Goal: Task Accomplishment & Management: Manage account settings

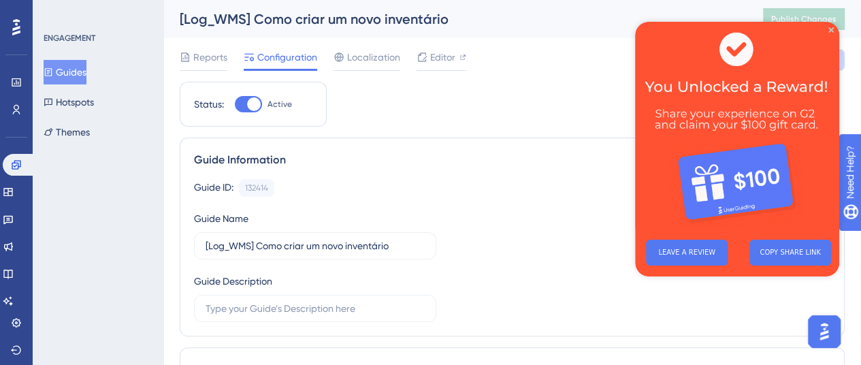
click at [73, 75] on button "Guides" at bounding box center [65, 72] width 43 height 24
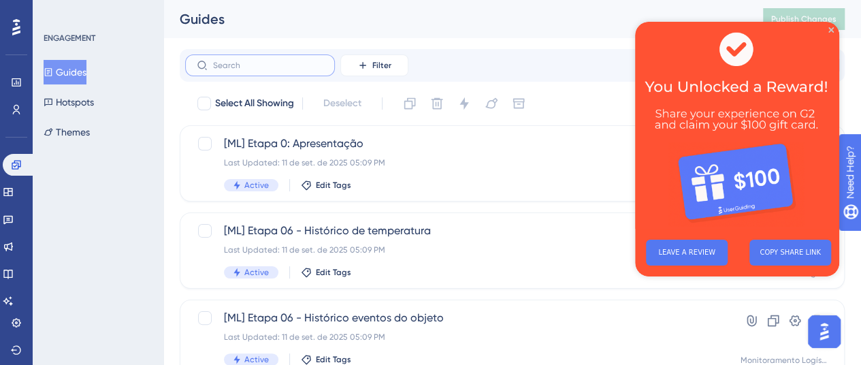
click at [297, 65] on input "text" at bounding box center [268, 66] width 110 height 10
click at [369, 66] on button "Filter" at bounding box center [374, 65] width 68 height 22
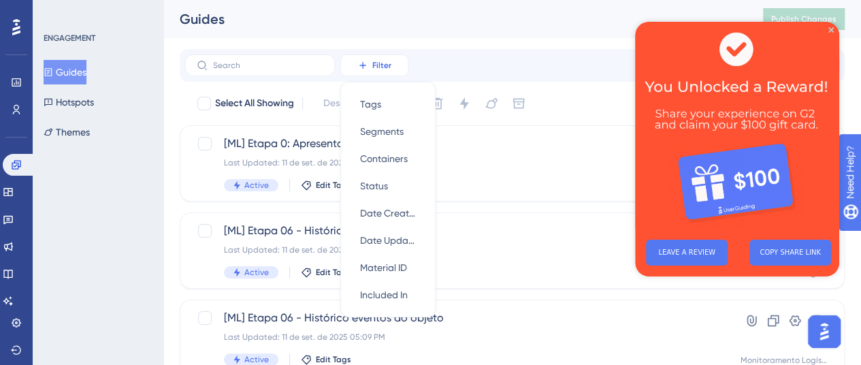
scroll to position [16, 0]
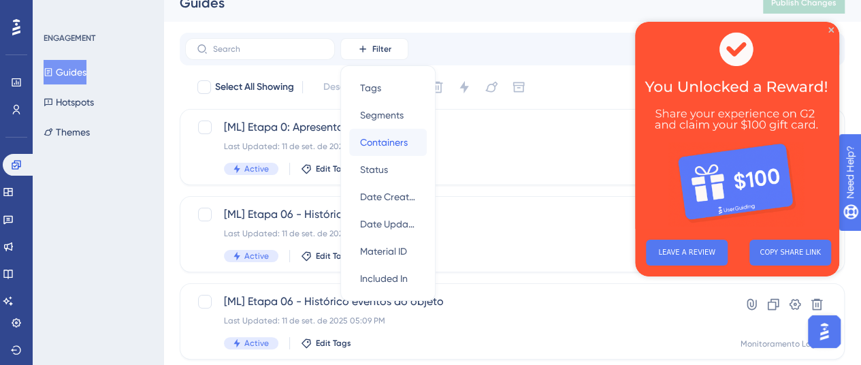
click at [371, 138] on span "Containers" at bounding box center [384, 142] width 48 height 16
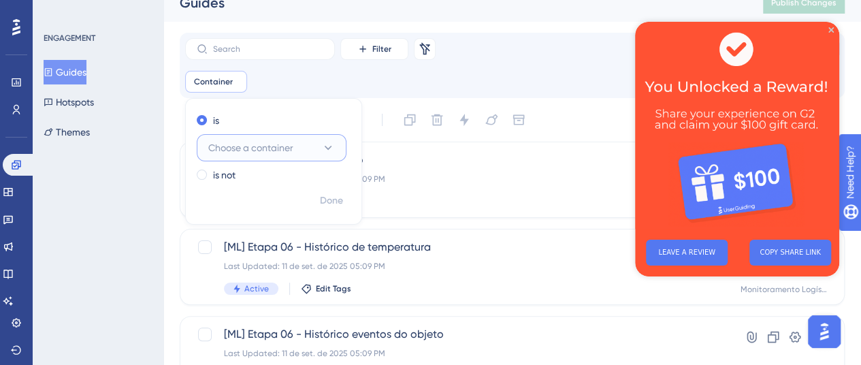
scroll to position [29, 0]
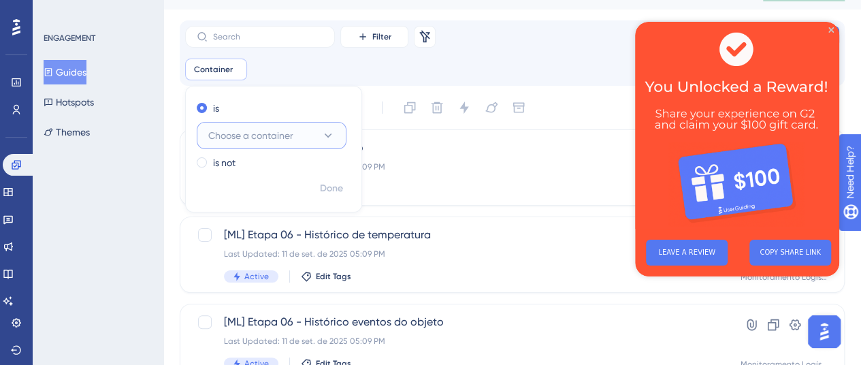
click at [306, 144] on button "Choose a container" at bounding box center [272, 135] width 150 height 27
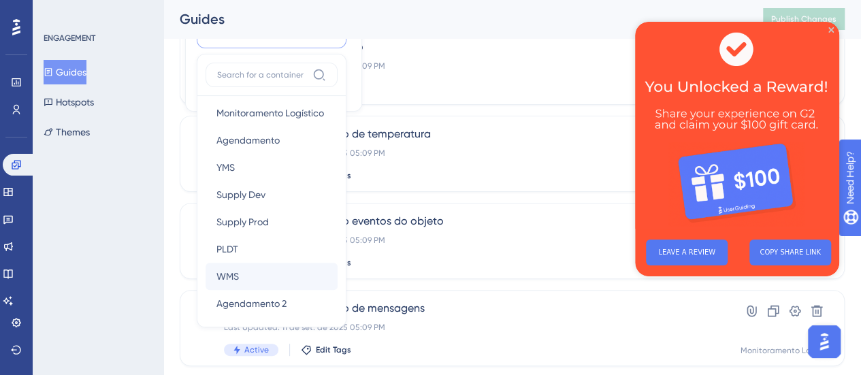
scroll to position [256, 0]
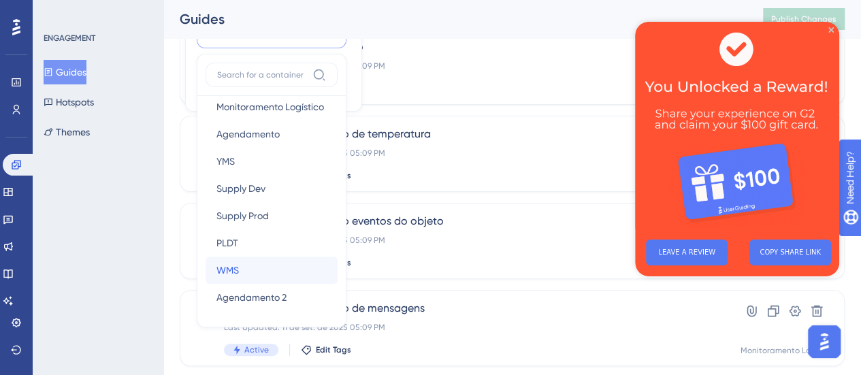
click at [242, 272] on div "WMS WMS" at bounding box center [271, 270] width 110 height 27
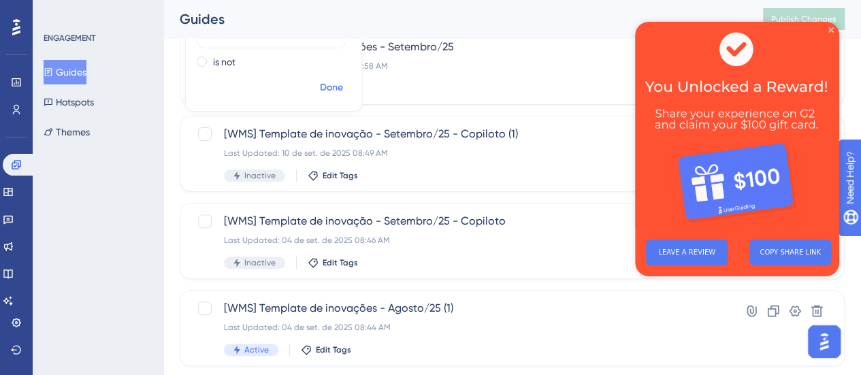
click at [329, 94] on span "Done" at bounding box center [331, 88] width 23 height 16
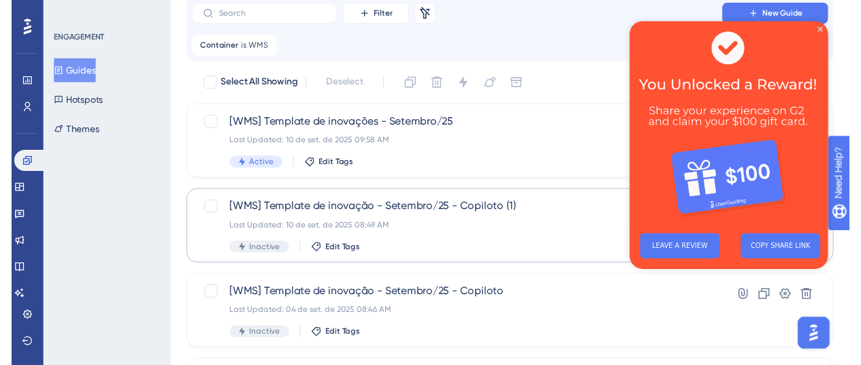
scroll to position [0, 0]
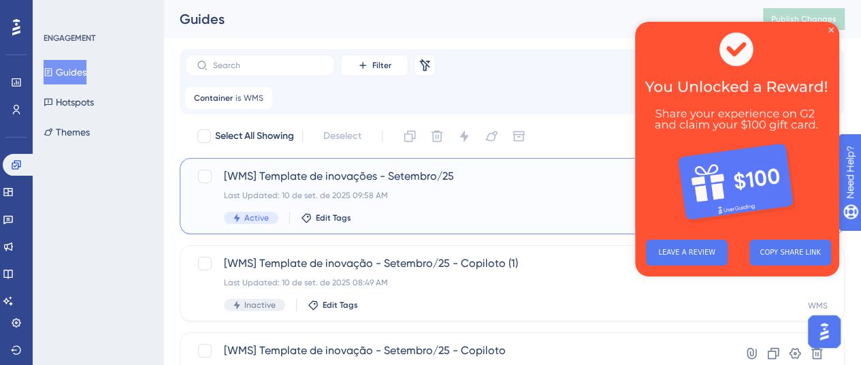
click at [405, 181] on span "[WMS] Template de inovações - Setembro/25" at bounding box center [457, 176] width 467 height 16
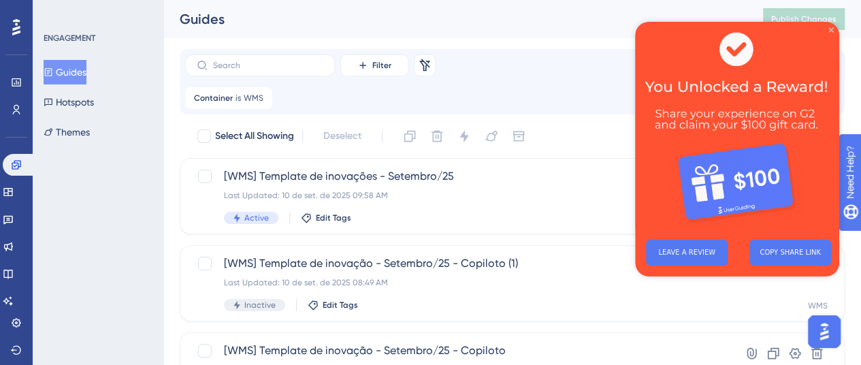
click at [828, 27] on icon "Close Preview" at bounding box center [830, 29] width 5 height 5
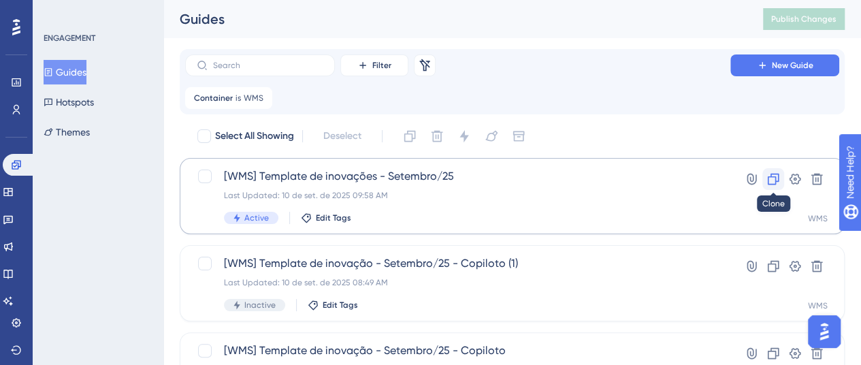
click at [767, 176] on icon at bounding box center [773, 179] width 12 height 12
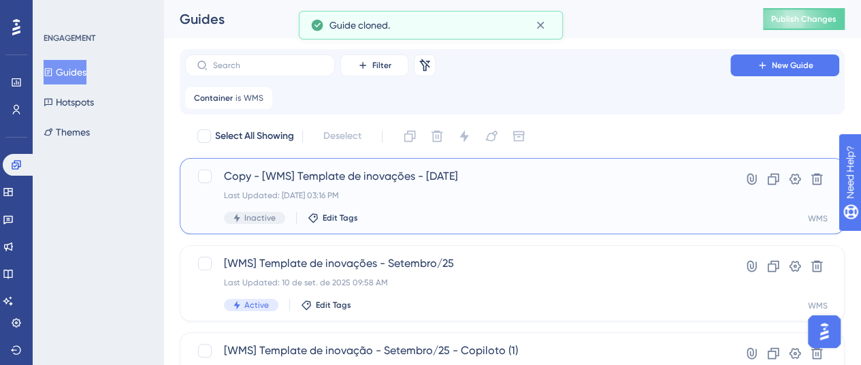
click at [361, 182] on span "Copy - [WMS] Template de inovações - Setembro/25" at bounding box center [457, 176] width 467 height 16
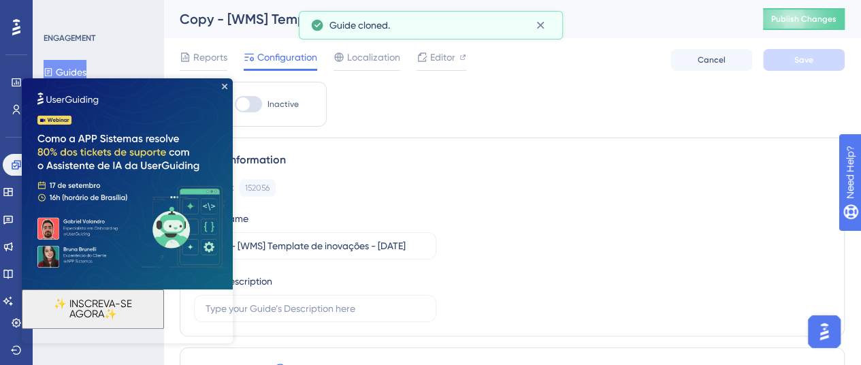
click at [233, 243] on html "✨ INSCREVA-SE AGORA✨" at bounding box center [127, 203] width 211 height 250
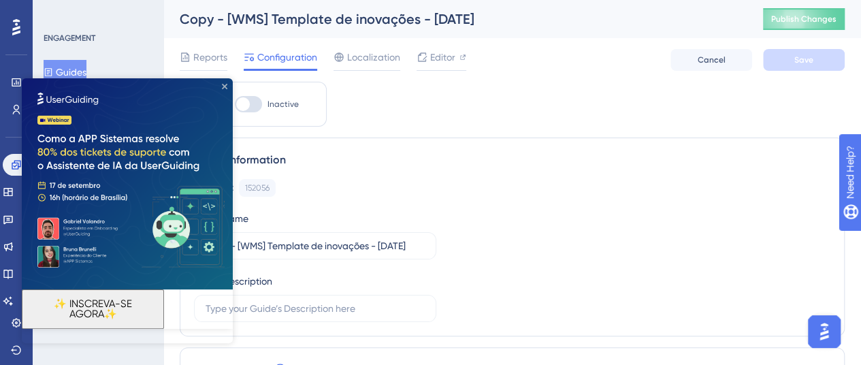
click at [222, 85] on icon "Close Preview" at bounding box center [224, 86] width 5 height 5
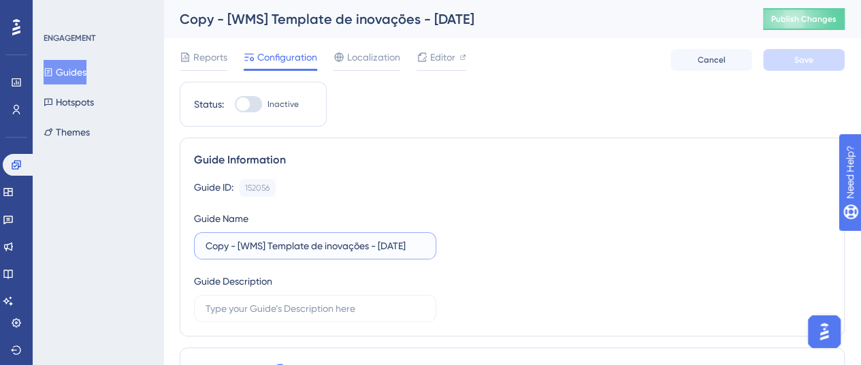
click at [196, 246] on label "Copy - [WMS] Template de inovações - Setembro/25" at bounding box center [315, 245] width 242 height 27
drag, startPoint x: 235, startPoint y: 245, endPoint x: 201, endPoint y: 242, distance: 34.1
click at [201, 242] on label "Copy - [WMS] Template de inovações - Setembro/25" at bounding box center [315, 245] width 242 height 27
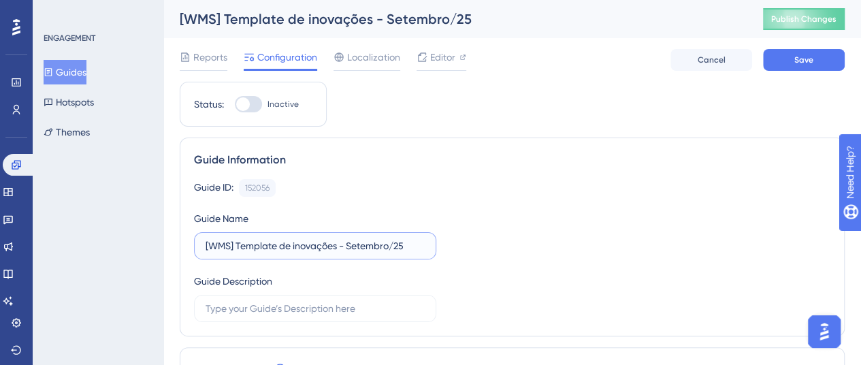
click at [416, 244] on input "[WMS] Template de inovações - Setembro/25" at bounding box center [314, 245] width 219 height 15
click at [350, 242] on input "[WMS] Template de inovações - Setembro/25 -" at bounding box center [314, 245] width 219 height 15
drag, startPoint x: 422, startPoint y: 242, endPoint x: 408, endPoint y: 252, distance: 17.4
click at [408, 252] on label "[WMS] Template de inovações - Setembro/25 -" at bounding box center [315, 245] width 242 height 27
click at [410, 242] on input "[WMS] Template de inovações - Setembro/25 15" at bounding box center [314, 245] width 219 height 15
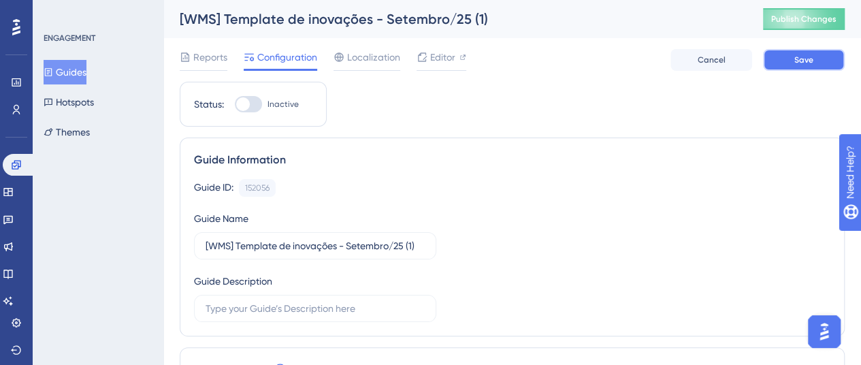
click at [774, 61] on button "Save" at bounding box center [804, 60] width 82 height 22
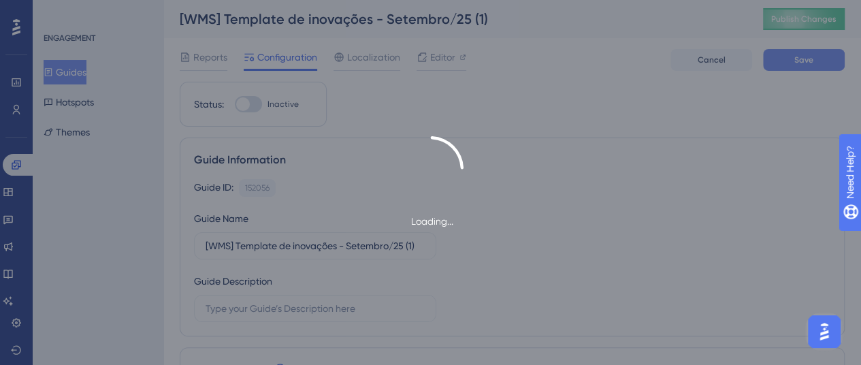
type input "[WMS] Template de inovações - Setembro/25 (1)"
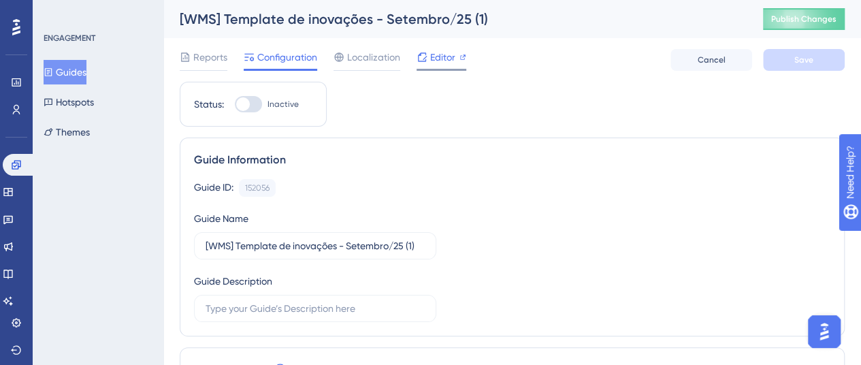
click at [445, 62] on span "Editor" at bounding box center [442, 57] width 25 height 16
click at [86, 71] on button "Guides" at bounding box center [65, 72] width 43 height 24
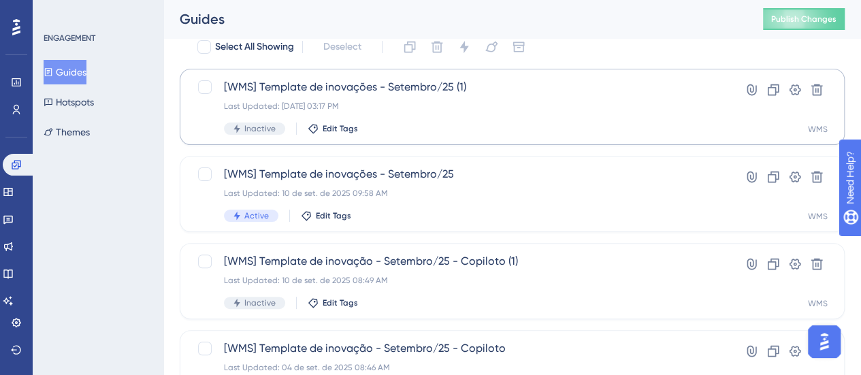
scroll to position [68, 0]
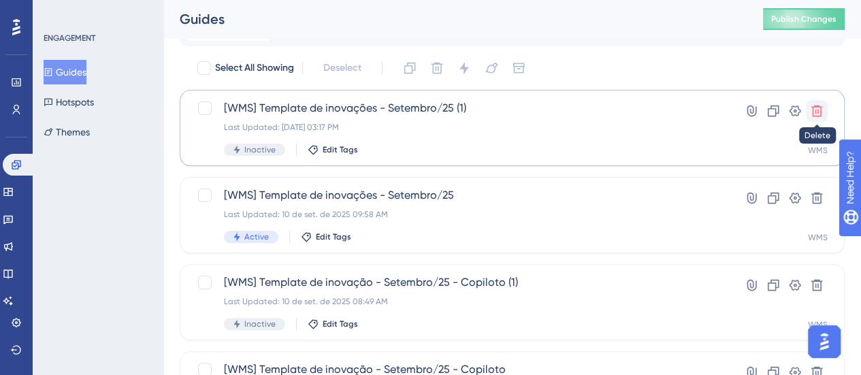
click at [819, 111] on icon at bounding box center [817, 111] width 14 height 14
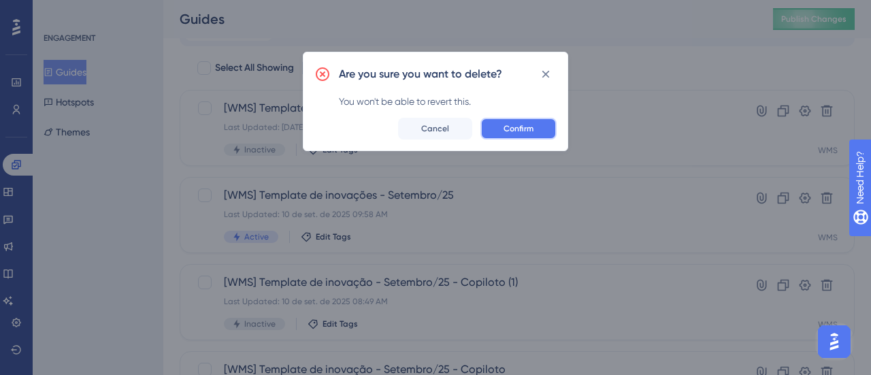
click at [543, 127] on button "Confirm" at bounding box center [518, 129] width 76 height 22
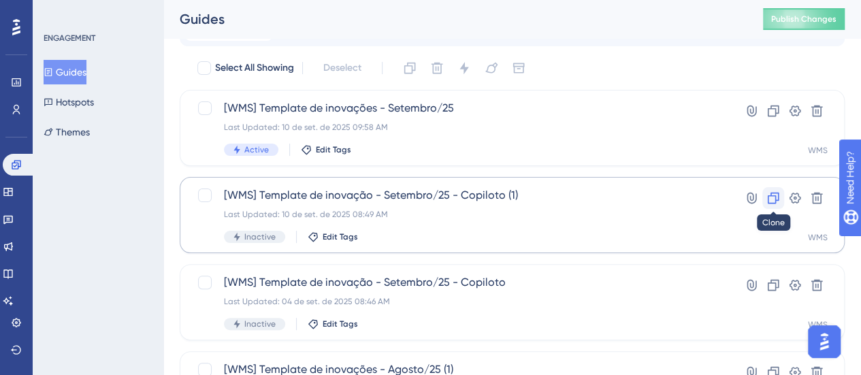
click at [774, 201] on icon at bounding box center [773, 199] width 12 height 12
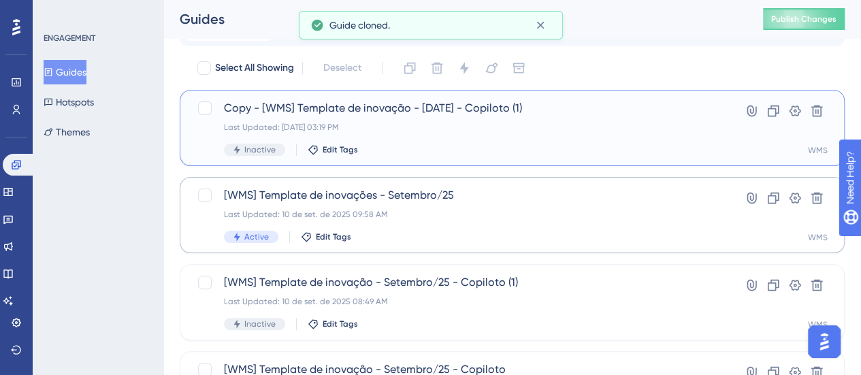
click at [313, 117] on div "Copy - [WMS] Template de inovação - Setembro/25 - Copiloto (1) Last Updated: 16…" at bounding box center [457, 128] width 467 height 56
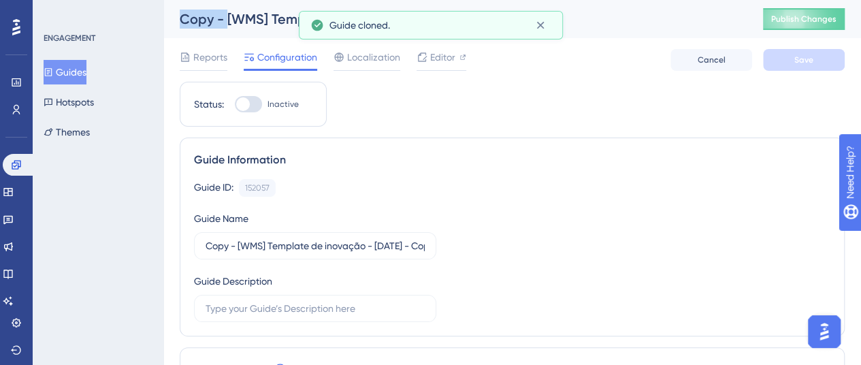
drag, startPoint x: 226, startPoint y: 16, endPoint x: 178, endPoint y: 12, distance: 47.8
click at [178, 12] on div "Copy - [WMS] Template de inovação - Setembro/25 - Copiloto (1) Publish Changes" at bounding box center [511, 19] width 697 height 38
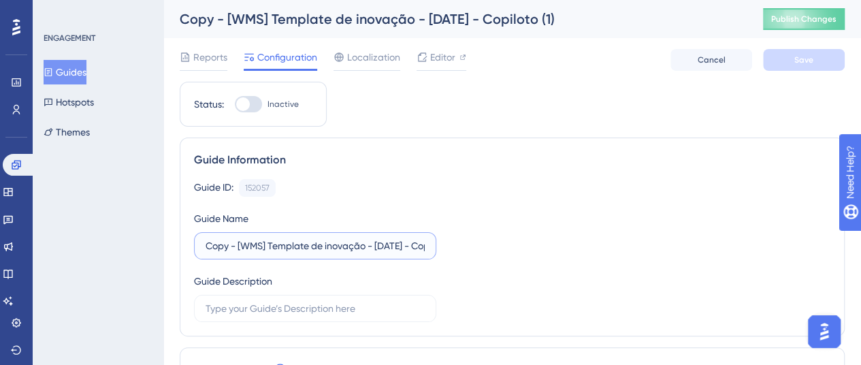
drag, startPoint x: 237, startPoint y: 243, endPoint x: 197, endPoint y: 246, distance: 40.2
click at [196, 246] on label "Copy - [WMS] Template de inovação - Setembro/25 - Copiloto (1)" at bounding box center [315, 245] width 242 height 27
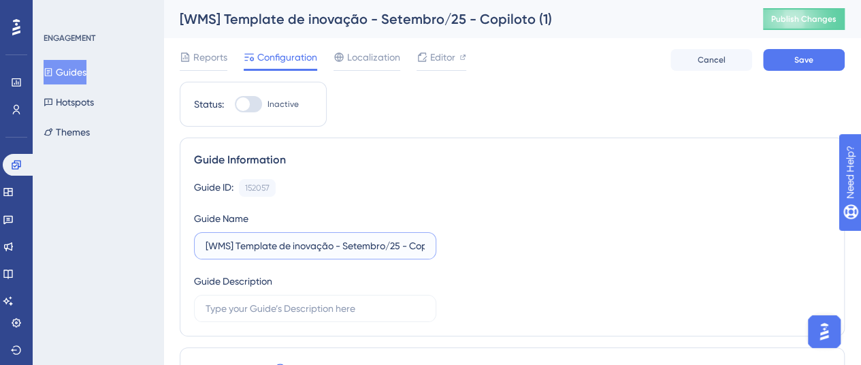
scroll to position [0, 37]
drag, startPoint x: 405, startPoint y: 242, endPoint x: 426, endPoint y: 234, distance: 22.4
click at [452, 242] on div "Guide ID: 152057 Copy Guide Name [WMS] Template de inovação - Setembro/25 - Cop…" at bounding box center [512, 250] width 636 height 143
click at [420, 246] on input "[WMS] Template de inovação - Setembro/25 - Copiloto (1)" at bounding box center [314, 245] width 219 height 15
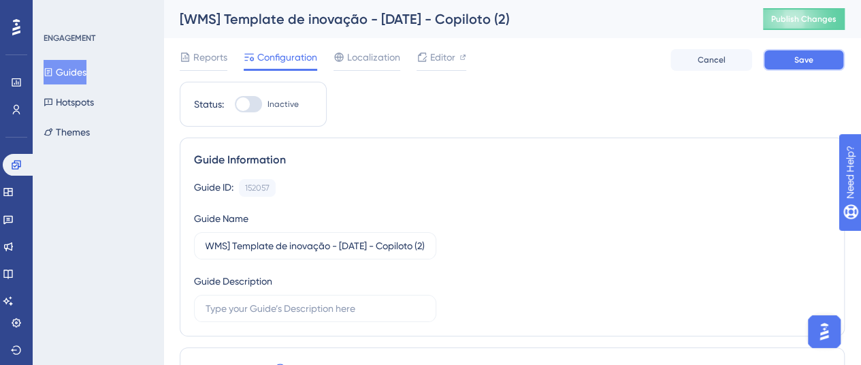
click at [810, 63] on span "Save" at bounding box center [803, 59] width 19 height 11
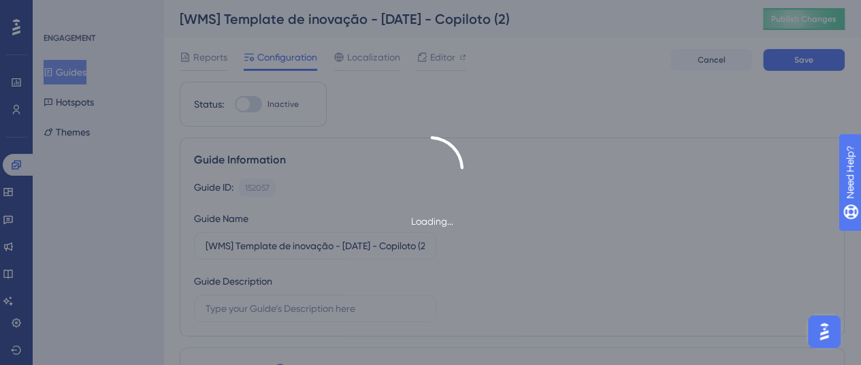
type input "[WMS] Template de inovação - Setembro/25 - Copiloto (2)"
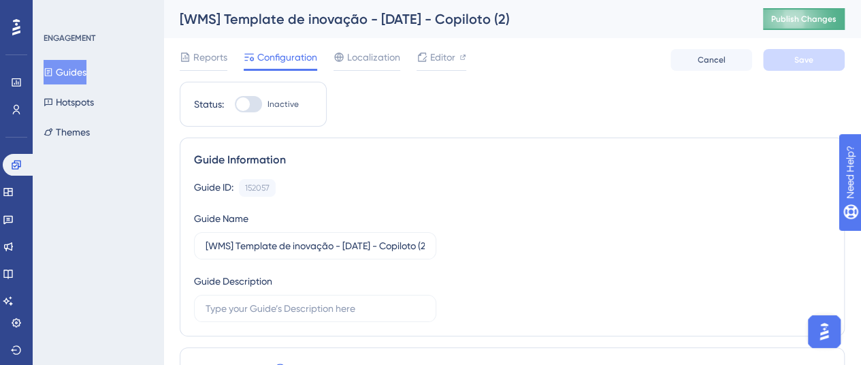
click at [789, 22] on button "Publish Changes" at bounding box center [804, 19] width 82 height 22
click at [452, 65] on span "Editor" at bounding box center [442, 57] width 25 height 16
click at [435, 59] on span "Editor" at bounding box center [442, 57] width 25 height 16
click at [435, 54] on span "Editor" at bounding box center [442, 57] width 25 height 16
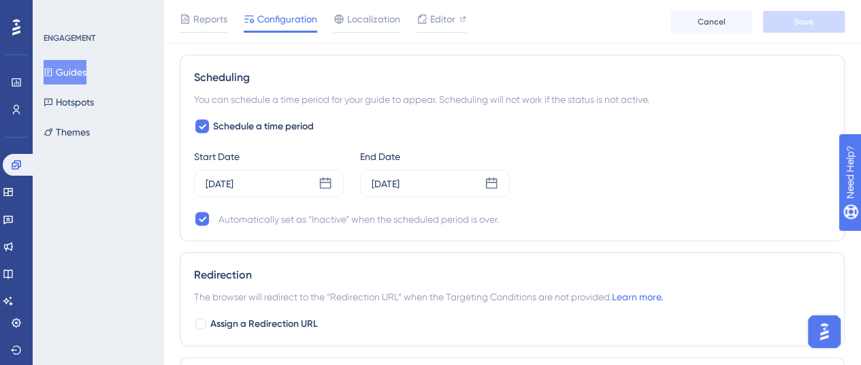
scroll to position [1361, 0]
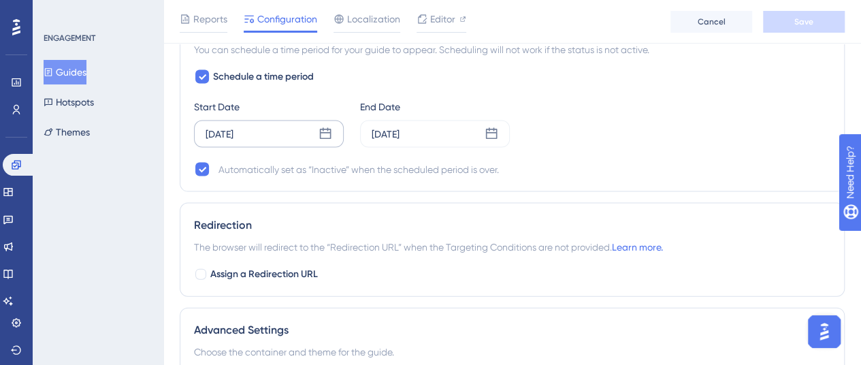
click at [330, 129] on icon at bounding box center [326, 134] width 12 height 12
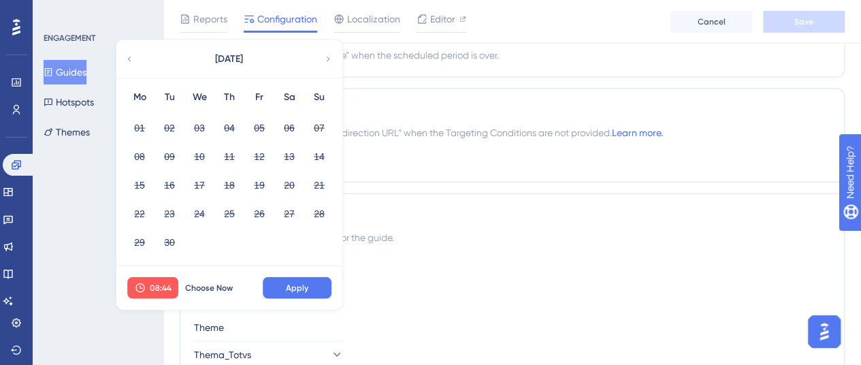
scroll to position [1497, 0]
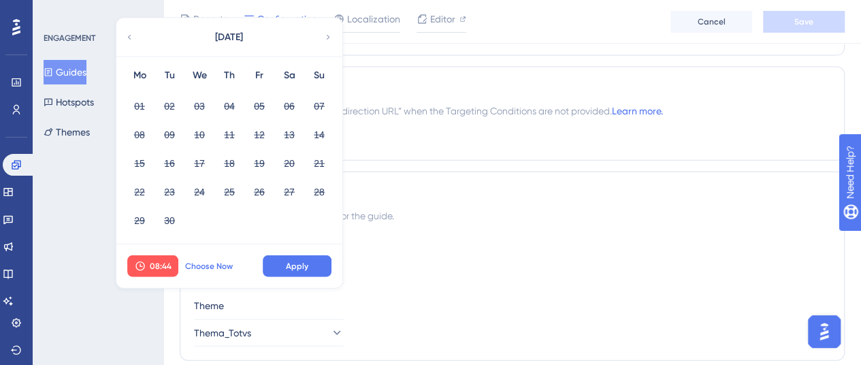
click at [227, 261] on span "Choose Now" at bounding box center [209, 266] width 48 height 11
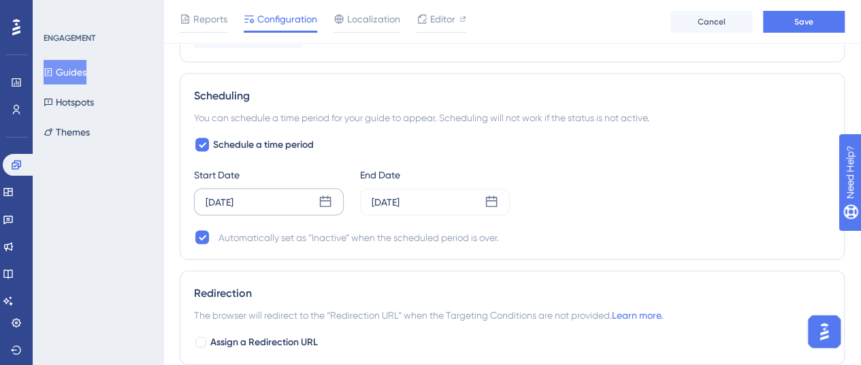
scroll to position [1293, 0]
click at [490, 203] on icon at bounding box center [491, 202] width 14 height 14
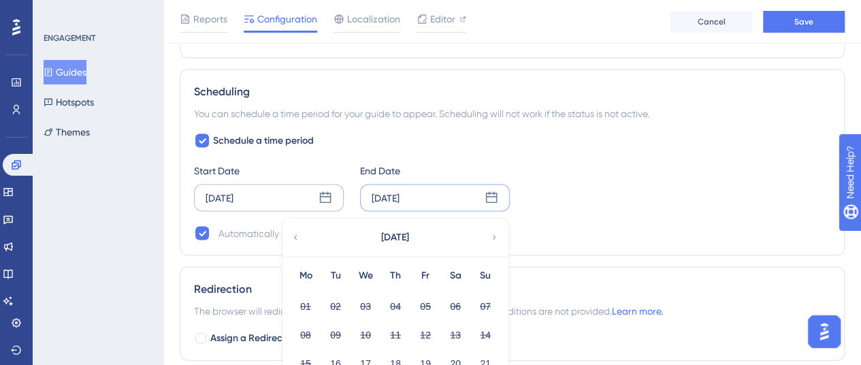
scroll to position [1361, 0]
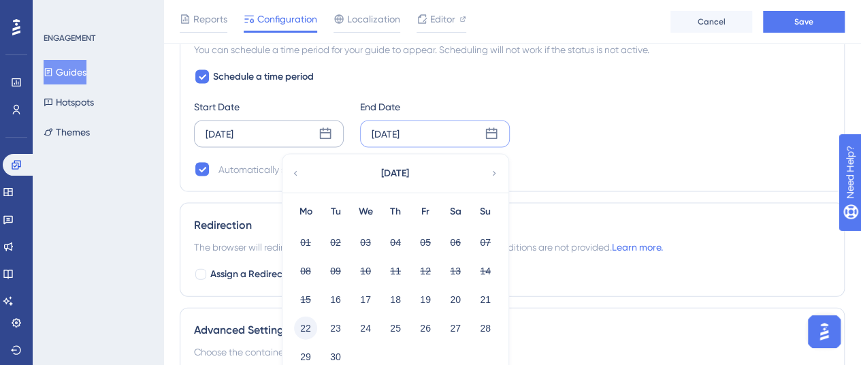
click at [308, 325] on button "22" at bounding box center [305, 327] width 23 height 23
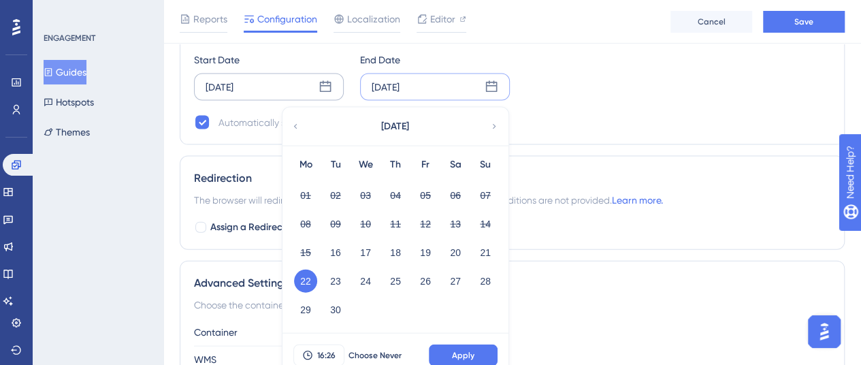
scroll to position [1429, 0]
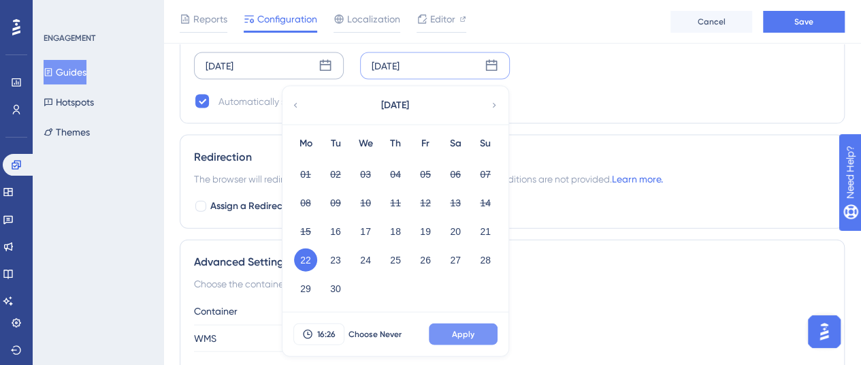
click at [460, 329] on span "Apply" at bounding box center [463, 334] width 22 height 11
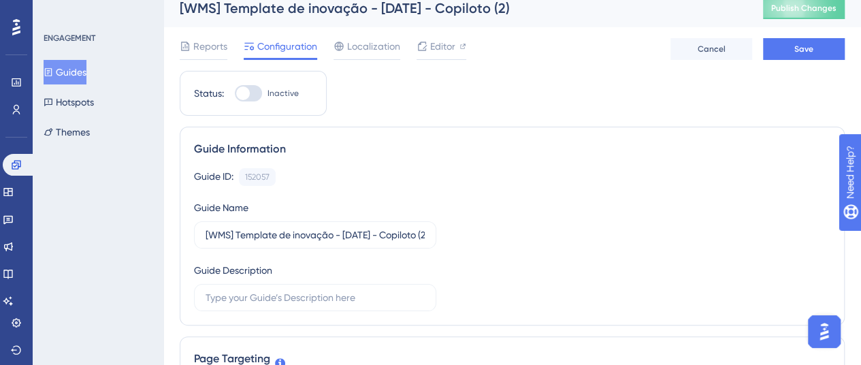
scroll to position [0, 0]
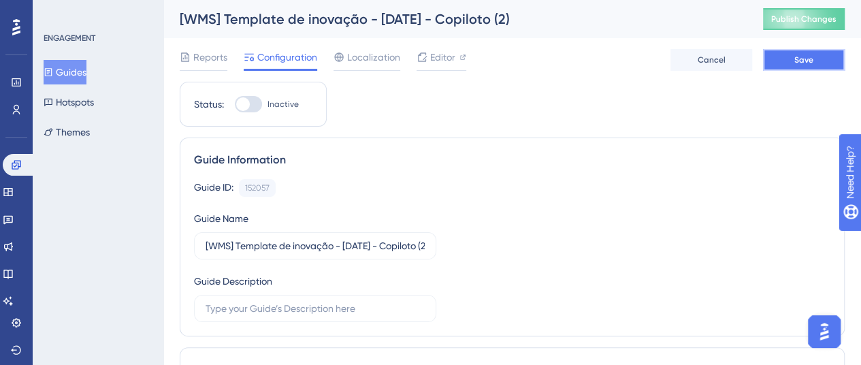
click at [783, 62] on button "Save" at bounding box center [804, 60] width 82 height 22
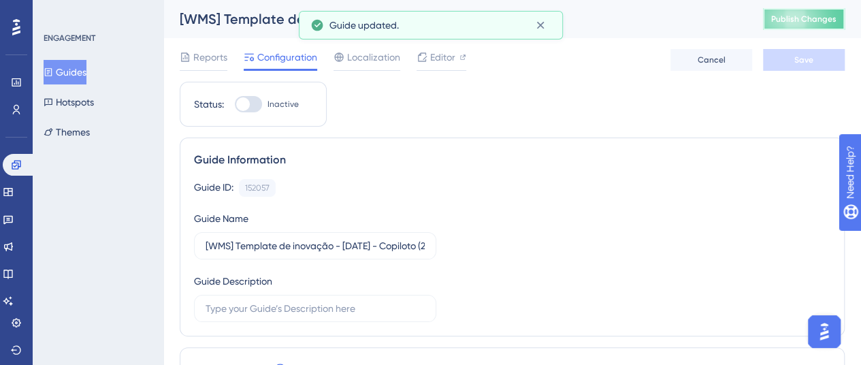
click at [796, 21] on span "Publish Changes" at bounding box center [803, 19] width 65 height 11
click at [543, 28] on icon at bounding box center [540, 25] width 14 height 14
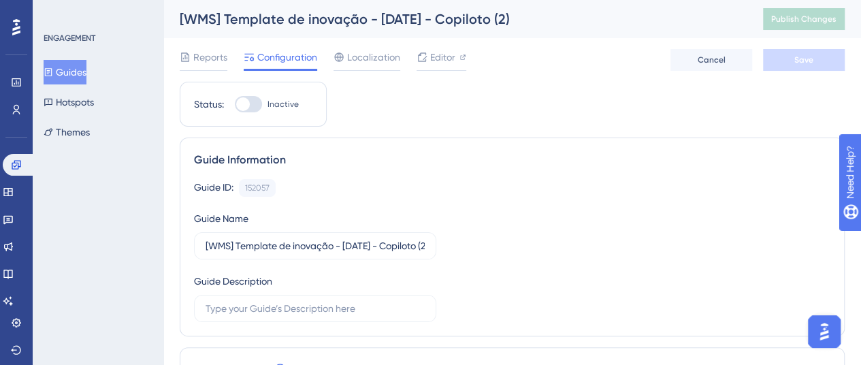
click at [86, 69] on button "Guides" at bounding box center [65, 72] width 43 height 24
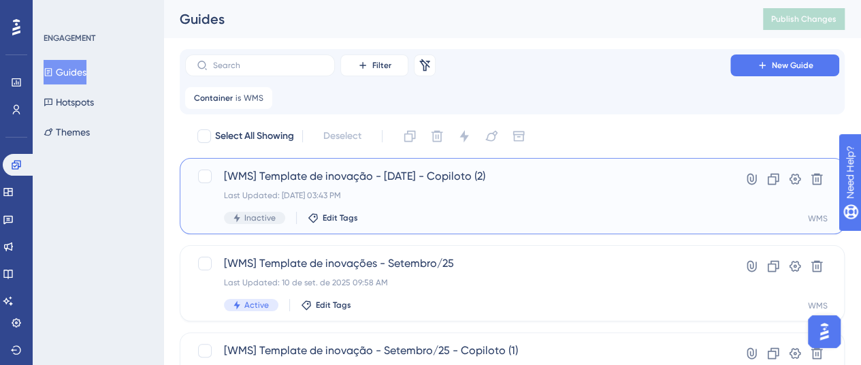
click at [451, 181] on span "[WMS] Template de inovação - [DATE] - Copiloto (2)" at bounding box center [457, 176] width 467 height 16
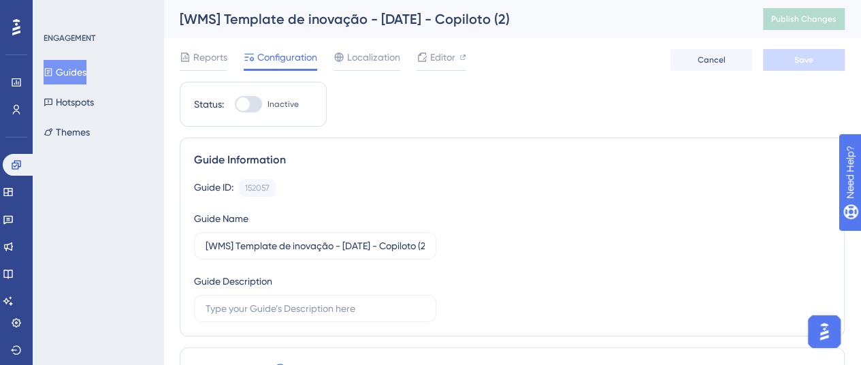
click at [246, 102] on div at bounding box center [243, 104] width 14 height 14
click at [235, 104] on input "Inactive" at bounding box center [234, 104] width 1 height 1
checkbox input "true"
click at [784, 58] on button "Save" at bounding box center [804, 60] width 82 height 22
click at [804, 14] on span "Publish Changes" at bounding box center [803, 19] width 65 height 11
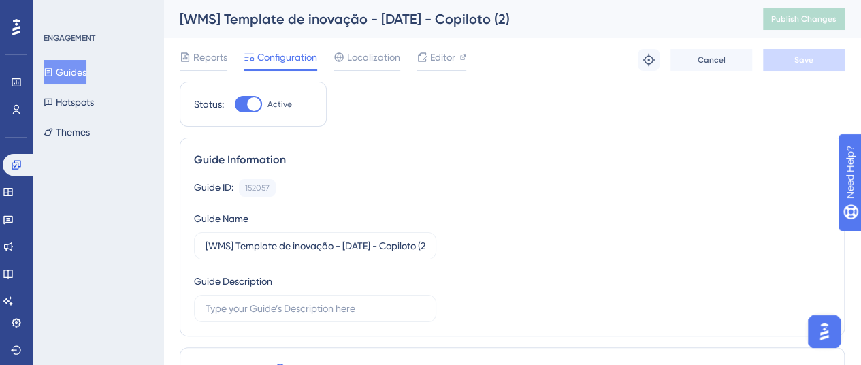
click at [86, 66] on button "Guides" at bounding box center [65, 72] width 43 height 24
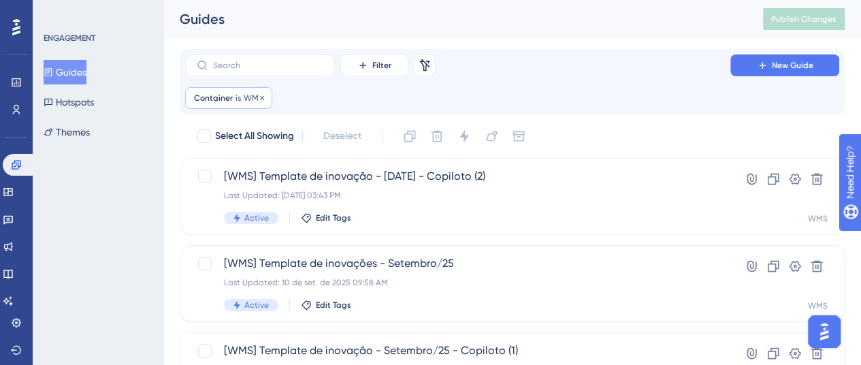
click at [245, 100] on span "WMS" at bounding box center [254, 98] width 20 height 11
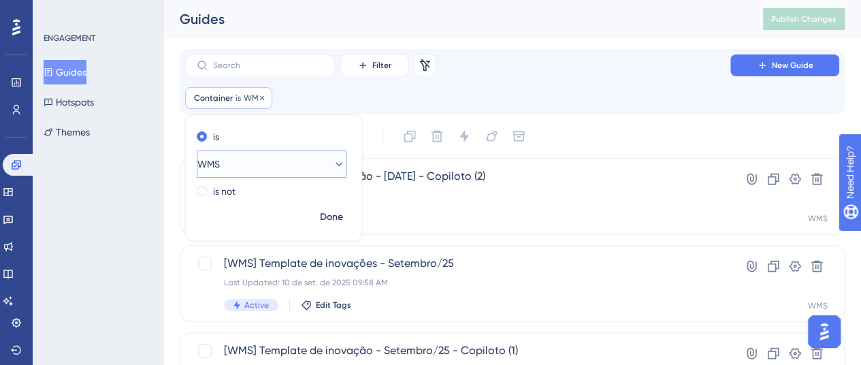
scroll to position [22, 0]
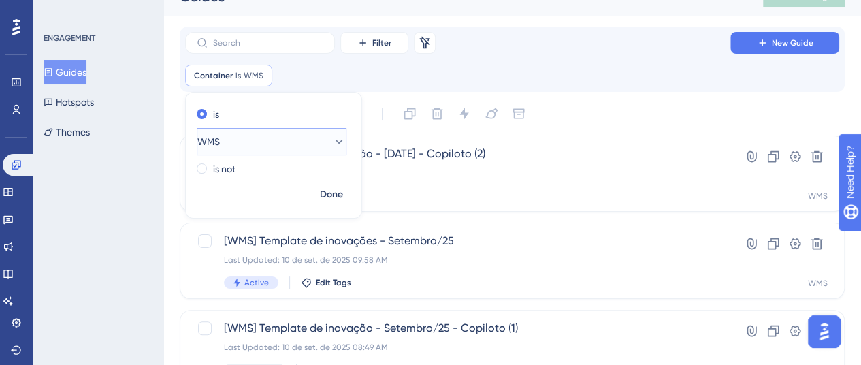
click at [267, 135] on button "WMS" at bounding box center [272, 141] width 150 height 27
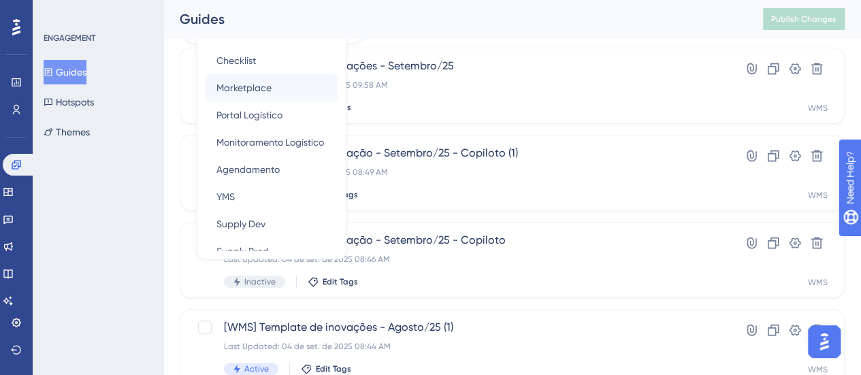
scroll to position [204, 0]
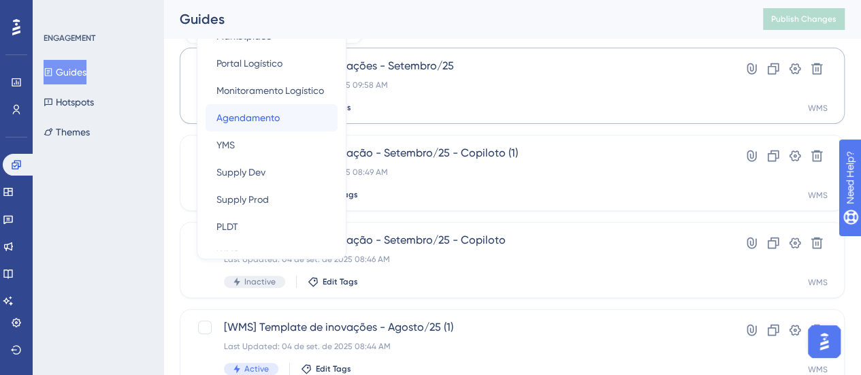
click at [274, 118] on span "Agendamento" at bounding box center [247, 118] width 63 height 16
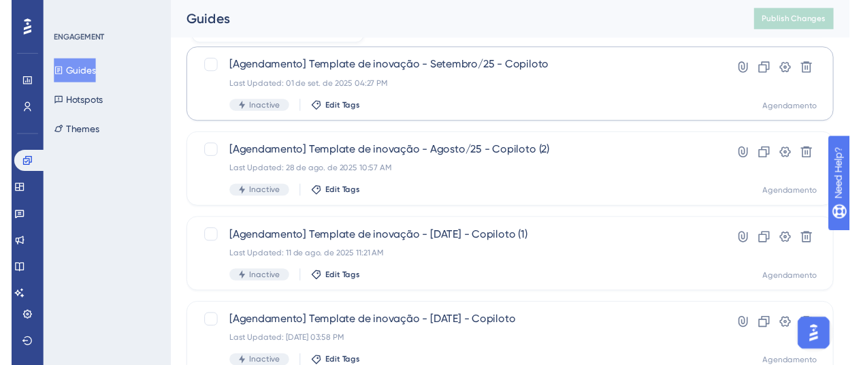
scroll to position [0, 0]
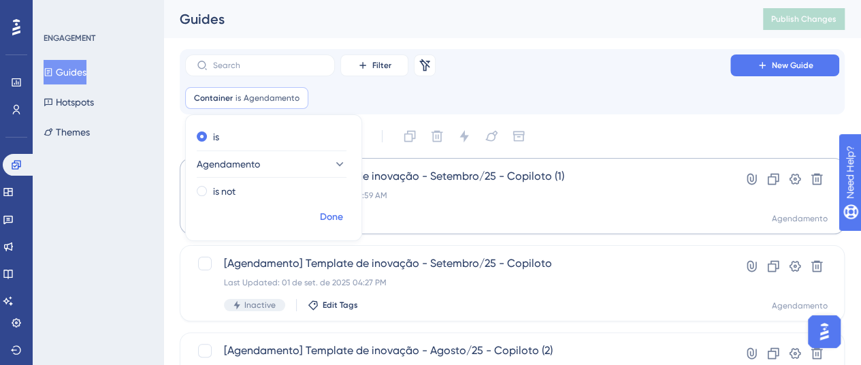
click at [327, 214] on span "Done" at bounding box center [331, 217] width 23 height 16
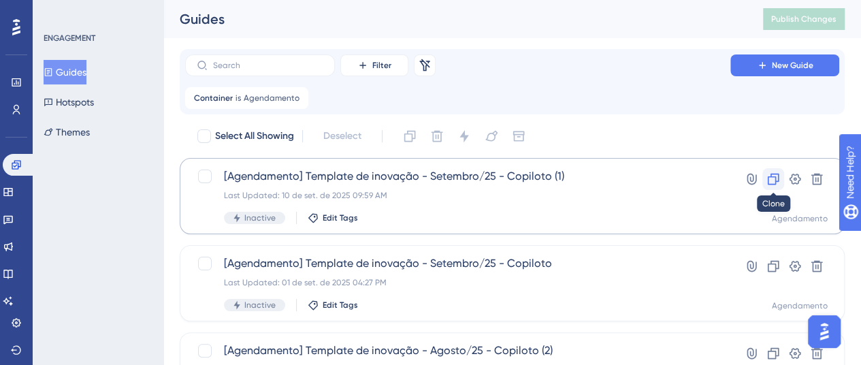
click at [769, 178] on icon at bounding box center [773, 179] width 14 height 14
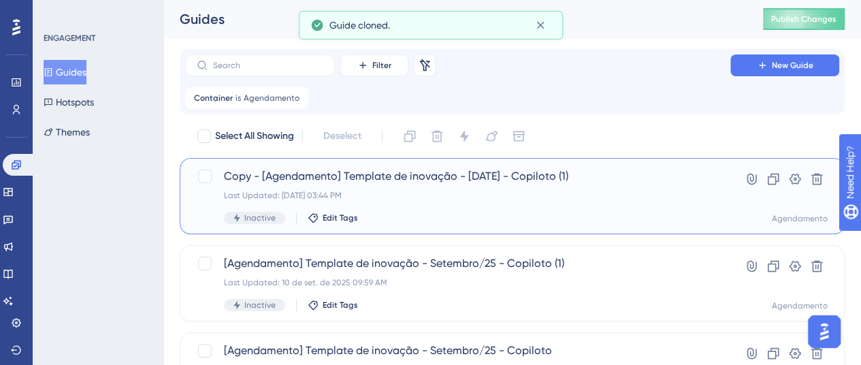
click at [316, 177] on span "Copy - [Agendamento] Template de inovação - Setembro/25 - Copiloto (1)" at bounding box center [457, 176] width 467 height 16
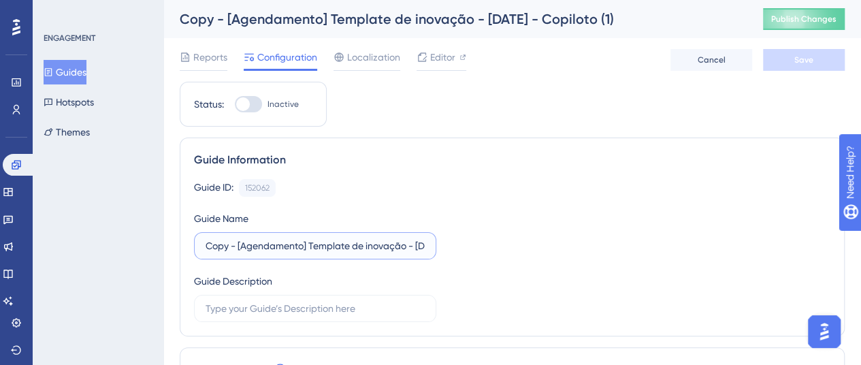
drag, startPoint x: 238, startPoint y: 246, endPoint x: 199, endPoint y: 243, distance: 39.6
click at [199, 243] on label "Copy - [Agendamento] Template de inovação - Setembro/25 - Copiloto (1)" at bounding box center [315, 245] width 242 height 27
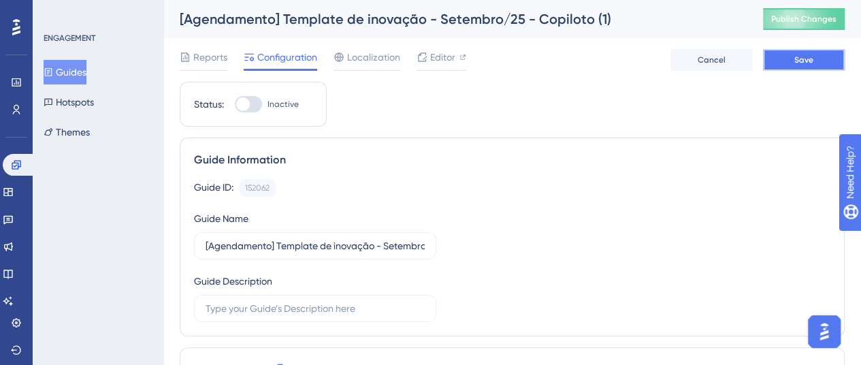
click at [794, 61] on span "Save" at bounding box center [803, 59] width 19 height 11
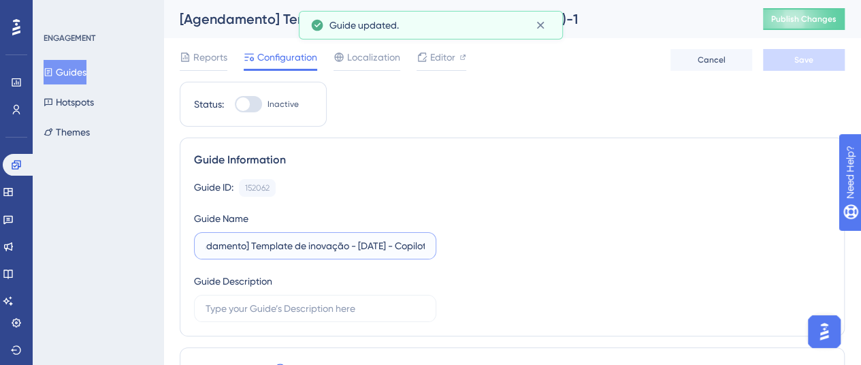
scroll to position [0, 83]
drag, startPoint x: 383, startPoint y: 243, endPoint x: 452, endPoint y: 243, distance: 68.7
click at [452, 243] on div "Guide ID: 152062 Copy Guide Name [Agendamento] Template de inovação - Setembro/…" at bounding box center [512, 250] width 636 height 143
click at [414, 242] on input "[Agendamento] Template de inovação - Setembro/25 - Copiloto (1)-1" at bounding box center [314, 245] width 219 height 15
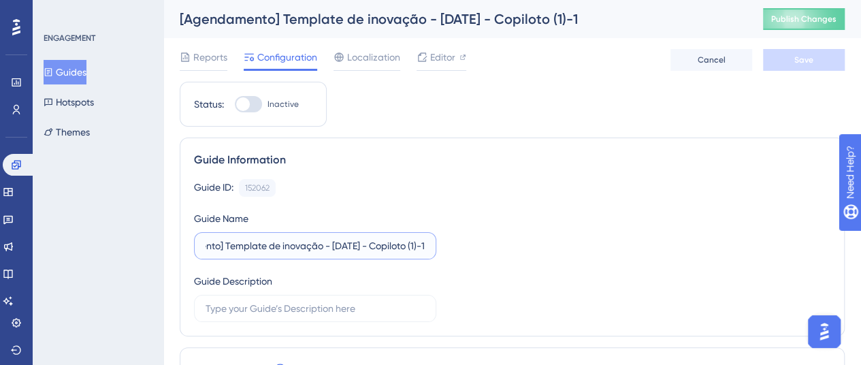
drag, startPoint x: 412, startPoint y: 246, endPoint x: 434, endPoint y: 246, distance: 21.8
click at [434, 246] on label "[Agendamento] Template de inovação - Setembro/25 - Copiloto (1)-1" at bounding box center [315, 245] width 242 height 27
type input "[Agendamento] Template de inovação - Setembro/25 - Copiloto (2)"
click at [791, 58] on button "Save" at bounding box center [804, 60] width 82 height 22
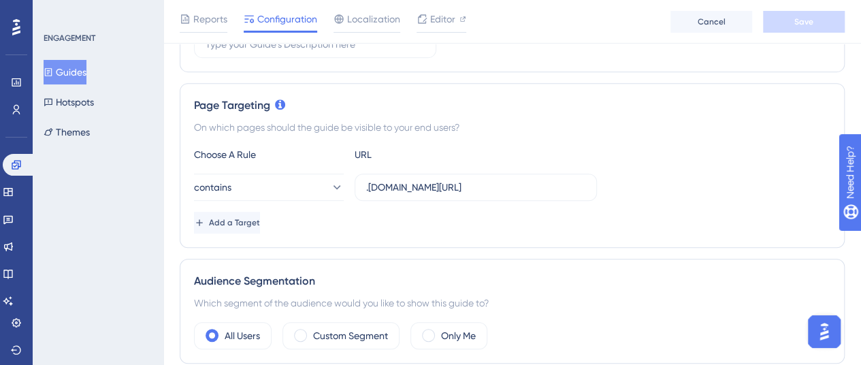
scroll to position [0, 0]
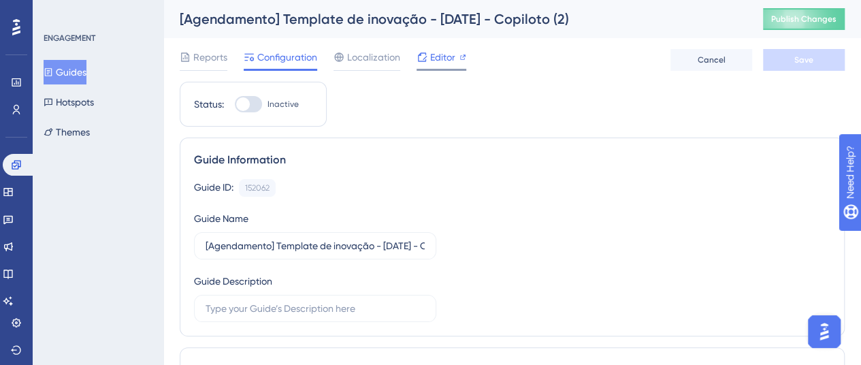
click at [431, 61] on span "Editor" at bounding box center [442, 57] width 25 height 16
click at [448, 61] on span "Editor" at bounding box center [442, 57] width 25 height 16
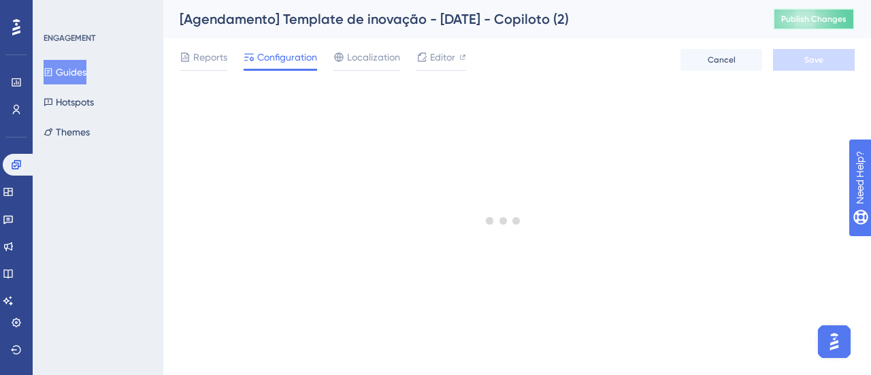
click at [797, 12] on button "Publish Changes" at bounding box center [814, 19] width 82 height 22
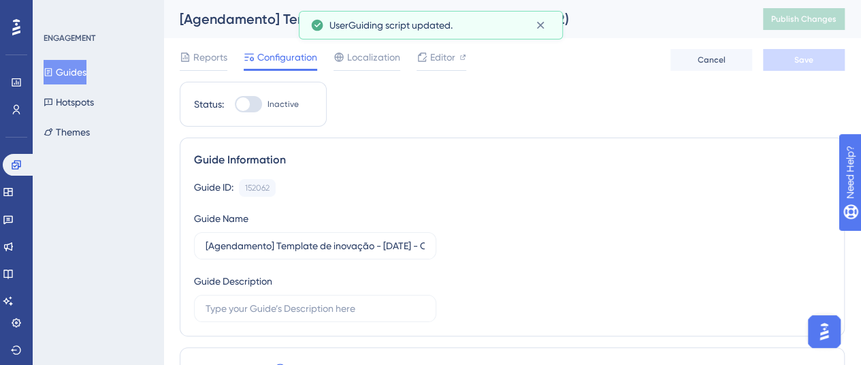
click at [86, 67] on button "Guides" at bounding box center [65, 72] width 43 height 24
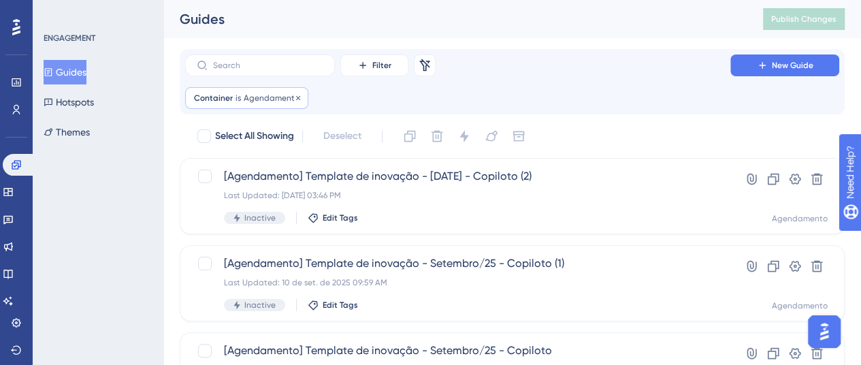
click at [263, 95] on span "Agendamento" at bounding box center [272, 98] width 56 height 11
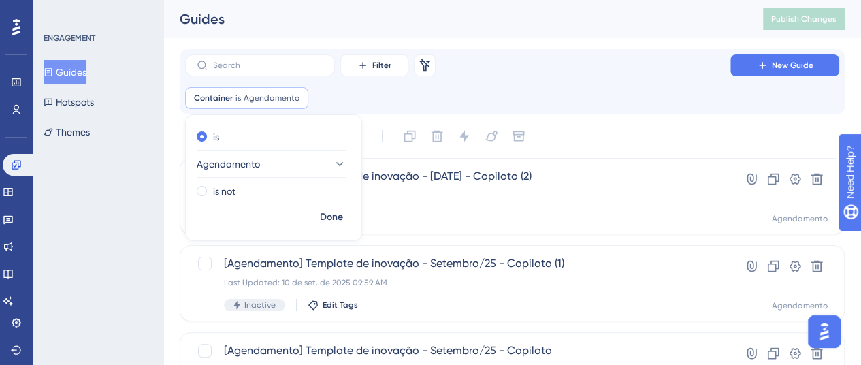
scroll to position [22, 0]
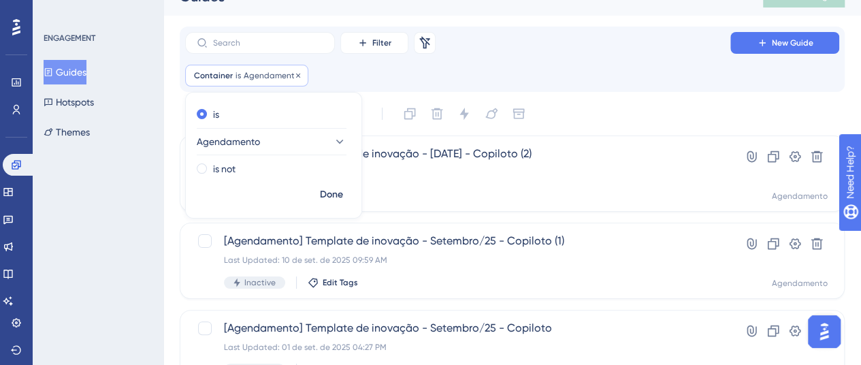
click at [299, 70] on div at bounding box center [298, 75] width 8 height 13
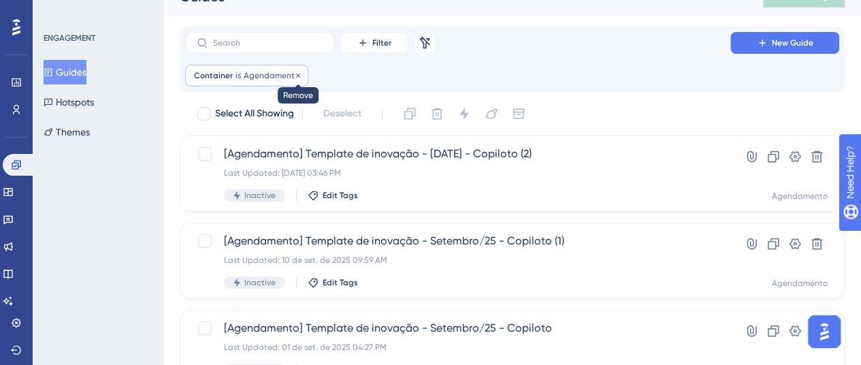
click at [297, 73] on icon at bounding box center [298, 75] width 8 height 8
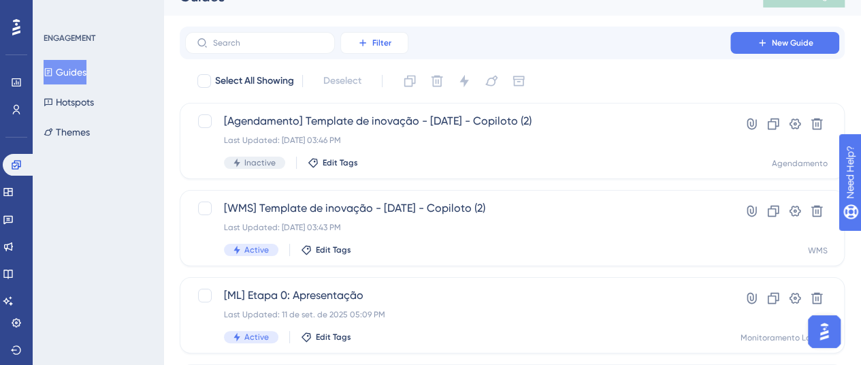
click at [377, 42] on span "Filter" at bounding box center [381, 42] width 19 height 11
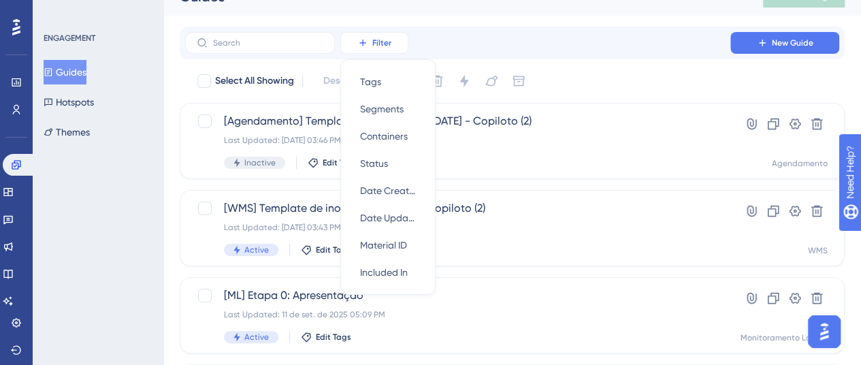
scroll to position [16, 0]
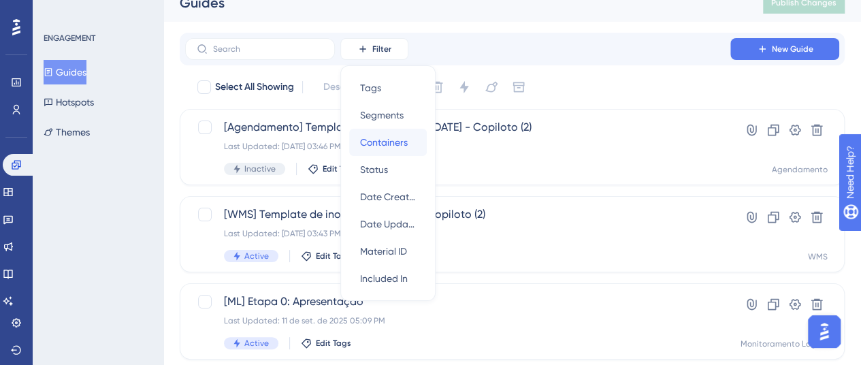
click at [397, 148] on span "Containers" at bounding box center [384, 142] width 48 height 16
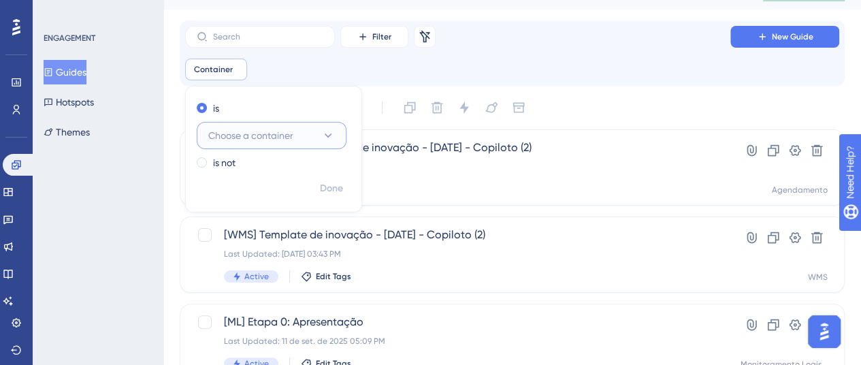
click at [282, 131] on span "Choose a container" at bounding box center [250, 135] width 85 height 16
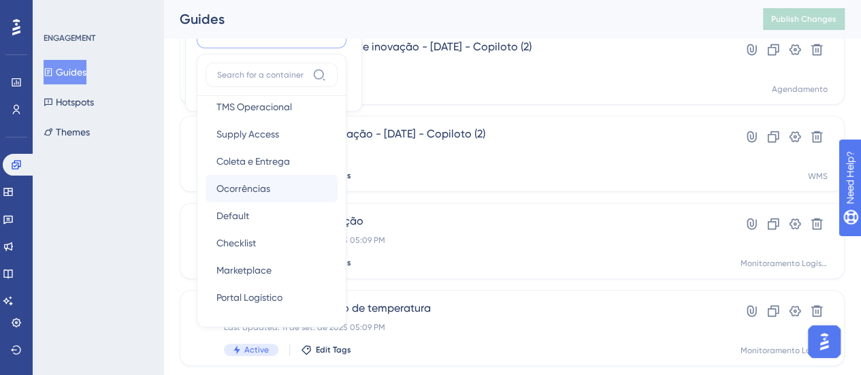
scroll to position [68, 0]
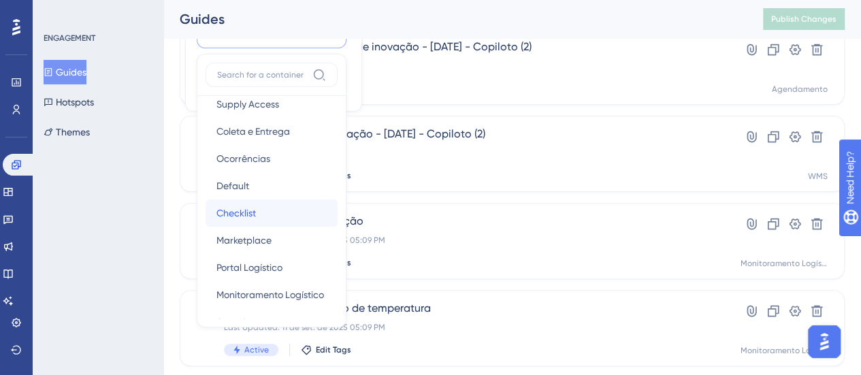
click at [267, 218] on div "Checklist Checklist" at bounding box center [271, 212] width 110 height 27
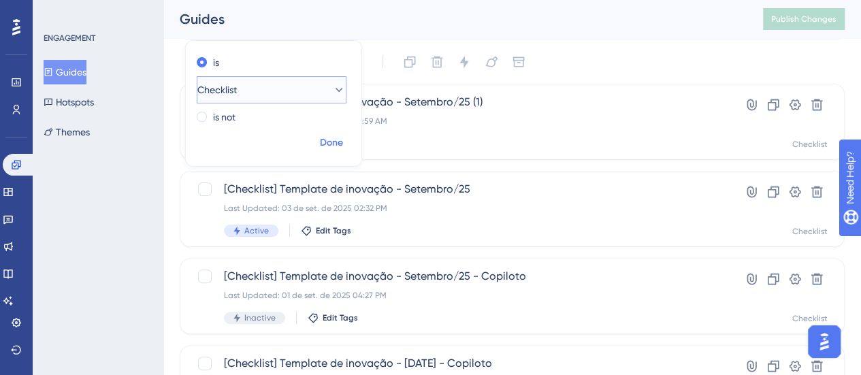
scroll to position [61, 0]
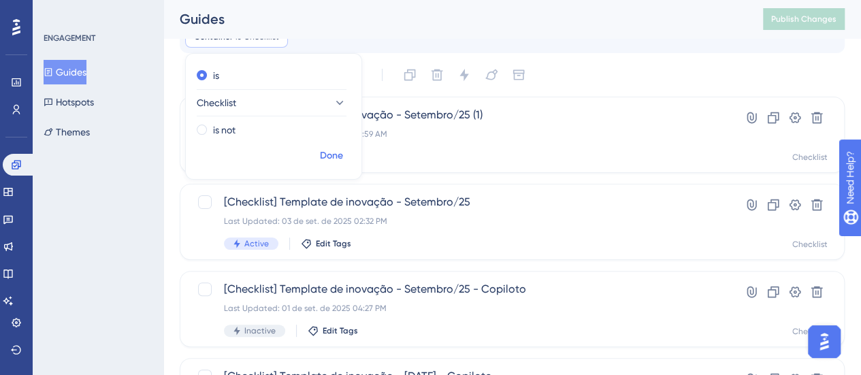
click at [328, 149] on span "Done" at bounding box center [331, 156] width 23 height 16
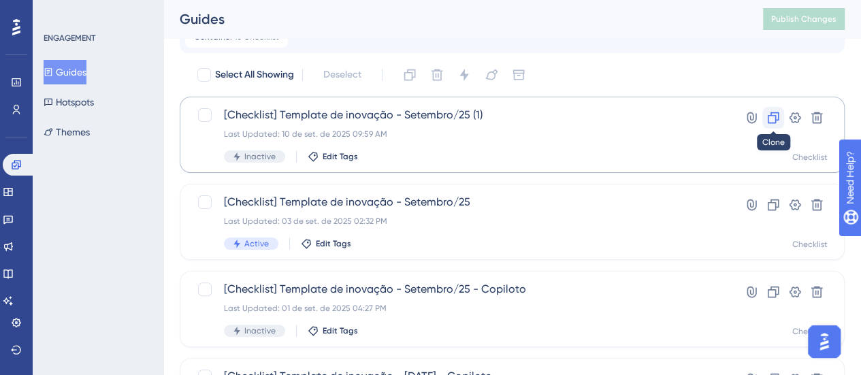
click at [766, 117] on icon at bounding box center [773, 118] width 14 height 14
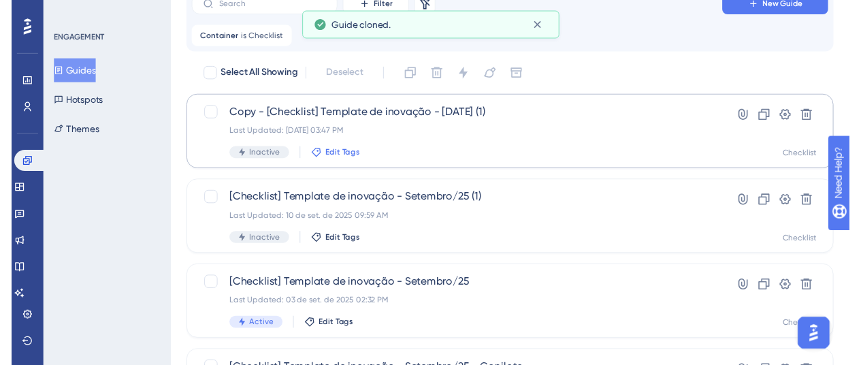
scroll to position [0, 0]
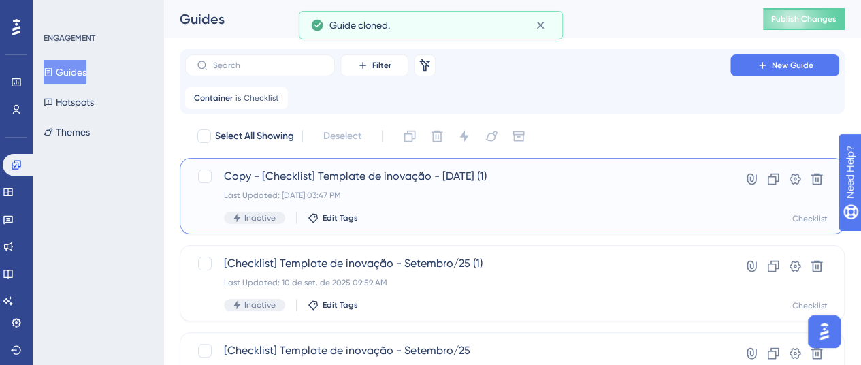
click at [345, 169] on span "Copy - [Checklist] Template de inovação - Setembro/25 (1)" at bounding box center [457, 176] width 467 height 16
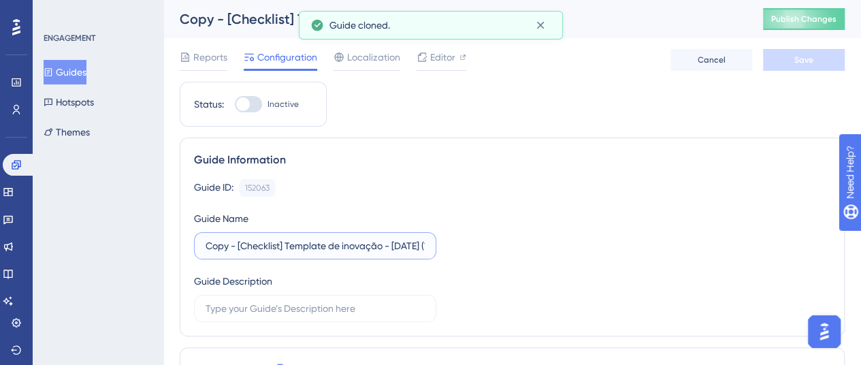
click at [239, 247] on input "Copy - [Checklist] Template de inovação - Setembro/25 (1)" at bounding box center [314, 245] width 219 height 15
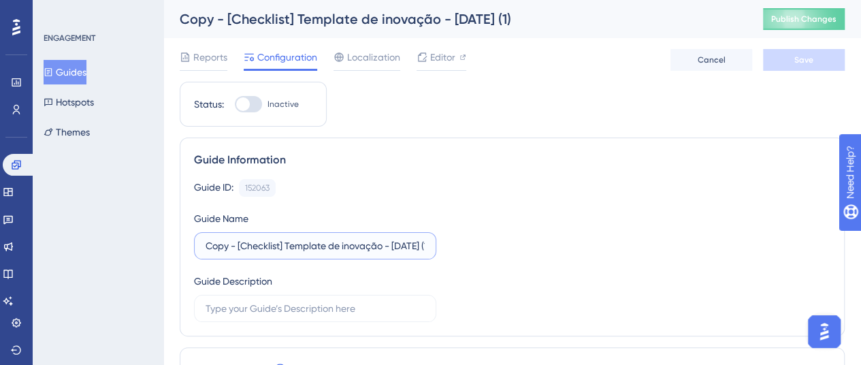
drag, startPoint x: 238, startPoint y: 245, endPoint x: 142, endPoint y: 243, distance: 96.6
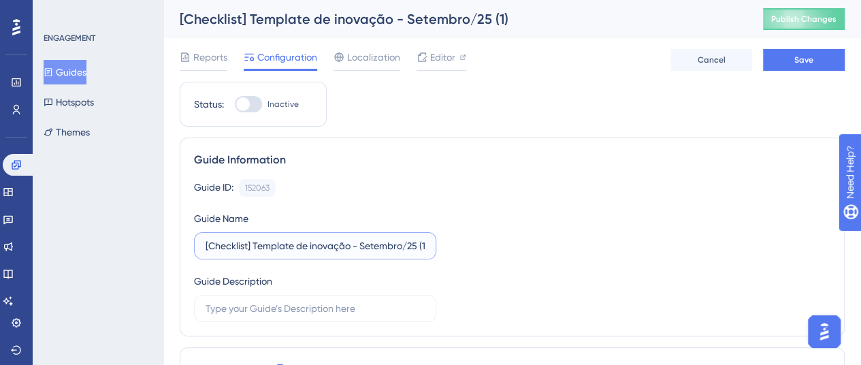
scroll to position [0, 4]
drag, startPoint x: 408, startPoint y: 246, endPoint x: 449, endPoint y: 237, distance: 41.6
click at [449, 237] on div "Guide ID: 152063 Copy Guide Name [Checklist] Template de inovação - Setembro/25…" at bounding box center [512, 250] width 636 height 143
click at [420, 246] on input "[Checklist] Template de inovação - Setembro/25 (1)" at bounding box center [314, 245] width 219 height 15
click at [421, 247] on input "[Checklist] Template de inovação - Setembro/25 (1)" at bounding box center [314, 245] width 219 height 15
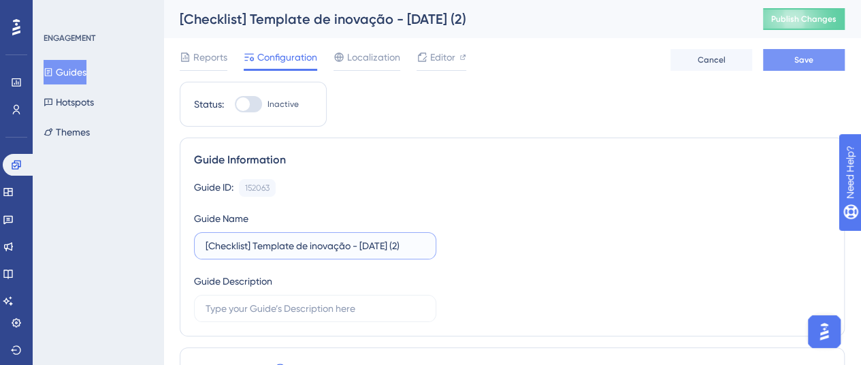
type input "[Checklist] Template de inovação - Setembro/25 (2)"
click at [784, 60] on button "Save" at bounding box center [804, 60] width 82 height 22
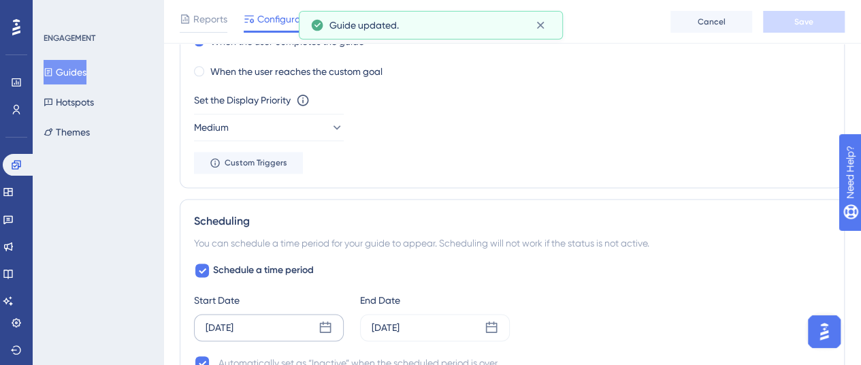
scroll to position [953, 0]
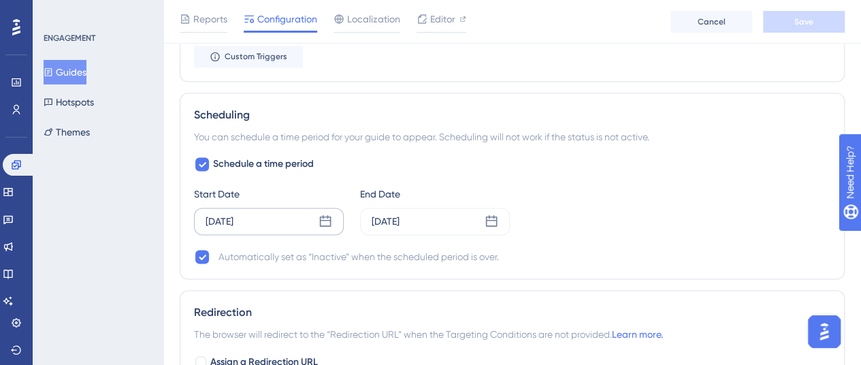
click at [336, 216] on div "Sep 10 2025" at bounding box center [269, 221] width 150 height 27
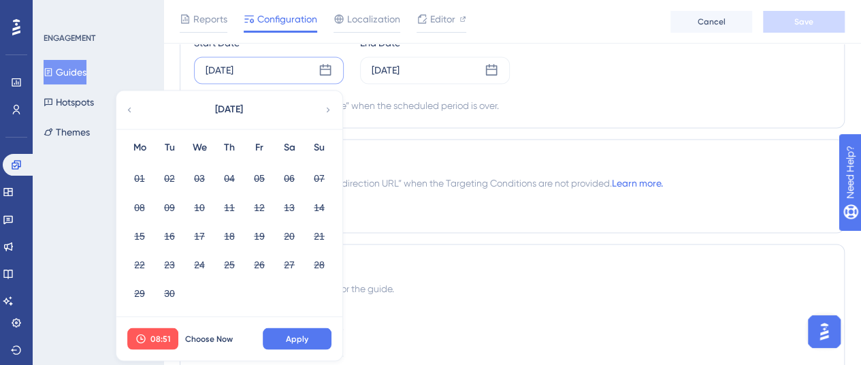
scroll to position [1157, 0]
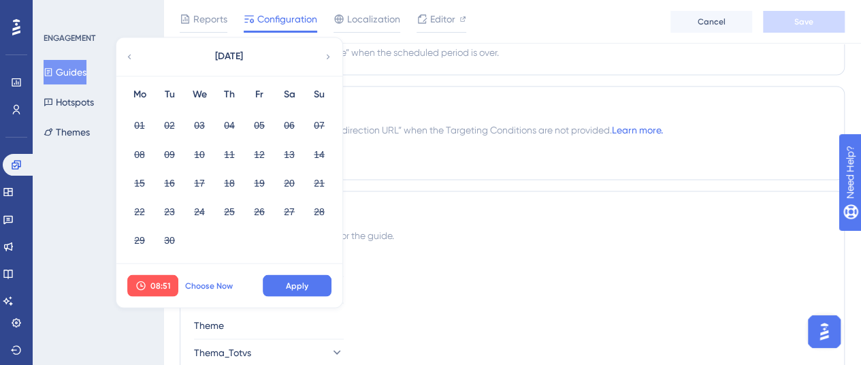
click at [211, 280] on span "Choose Now" at bounding box center [209, 285] width 48 height 11
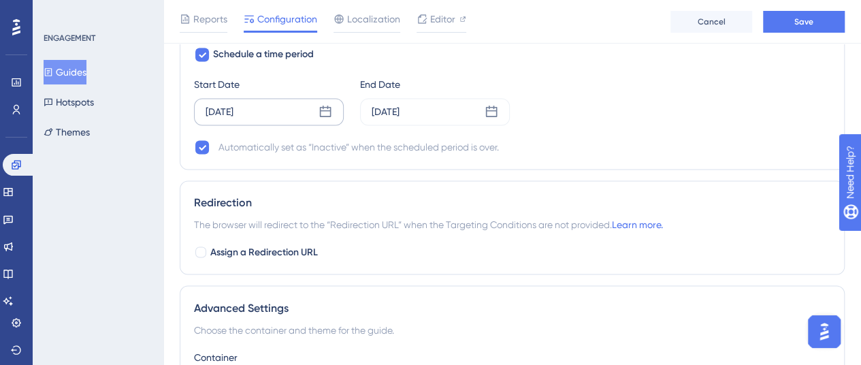
scroll to position [1021, 0]
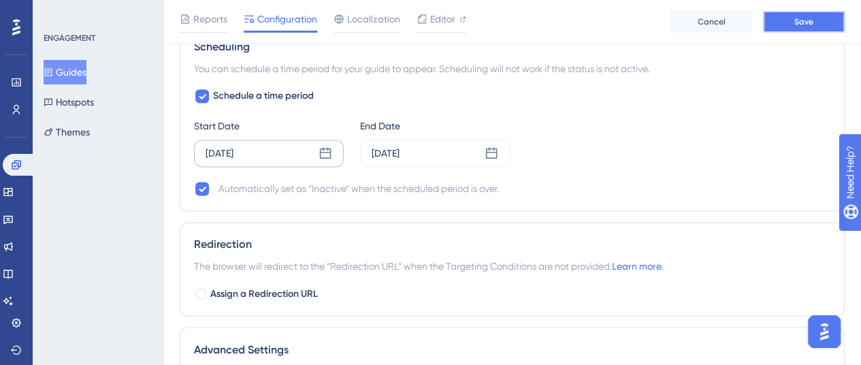
click at [787, 20] on button "Save" at bounding box center [804, 22] width 82 height 22
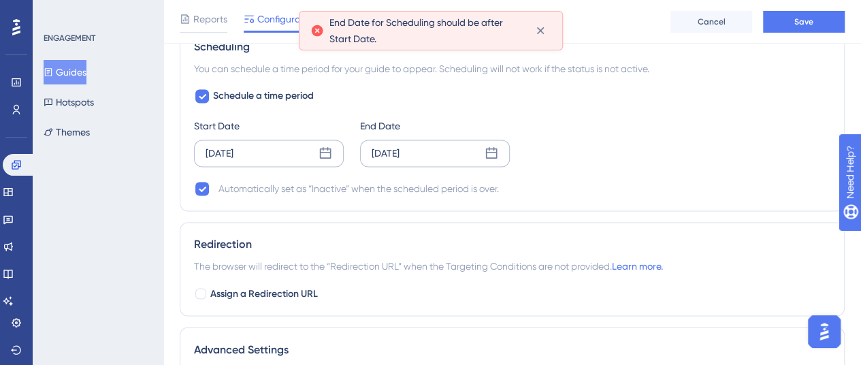
click at [499, 150] on div "Sep 15 2025" at bounding box center [435, 152] width 150 height 27
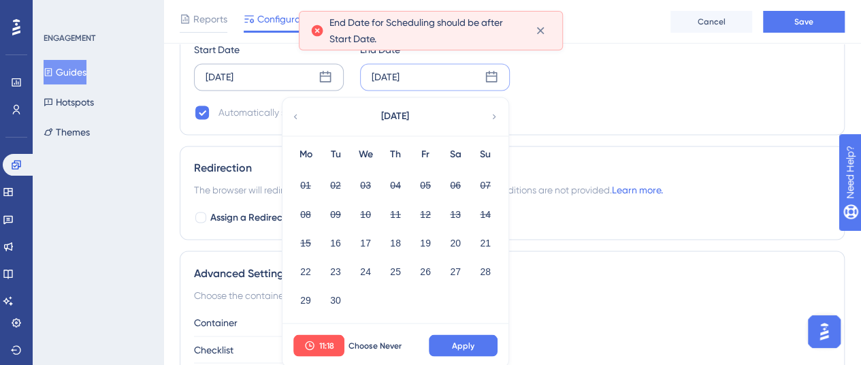
scroll to position [1157, 0]
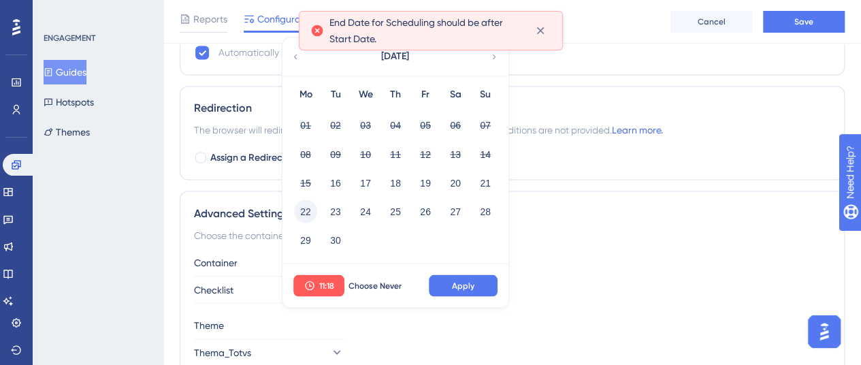
click at [305, 211] on button "22" at bounding box center [305, 210] width 23 height 23
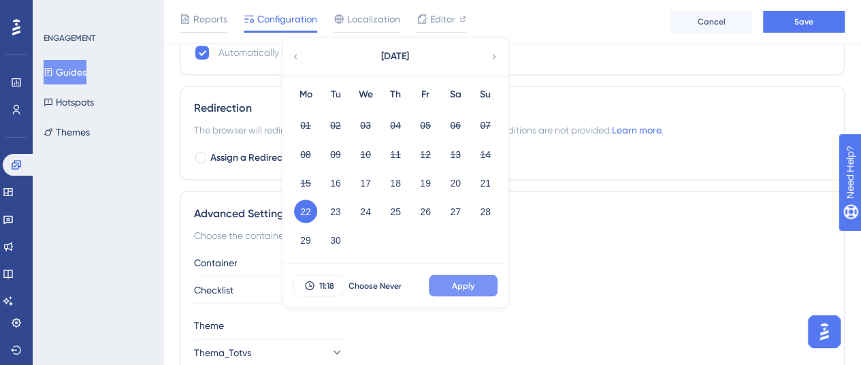
click at [460, 280] on span "Apply" at bounding box center [463, 285] width 22 height 11
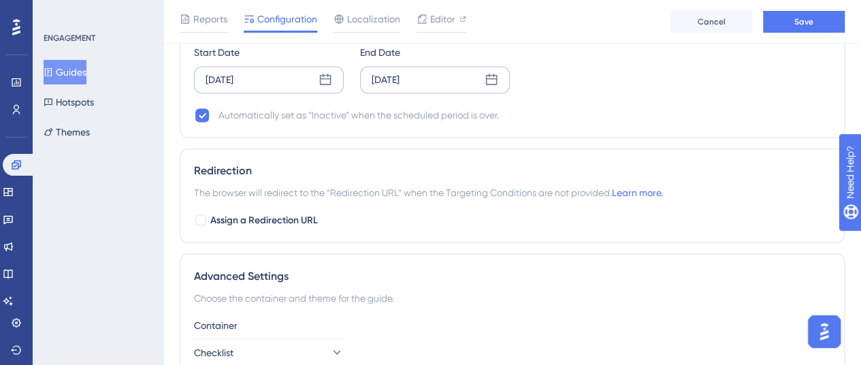
scroll to position [1021, 0]
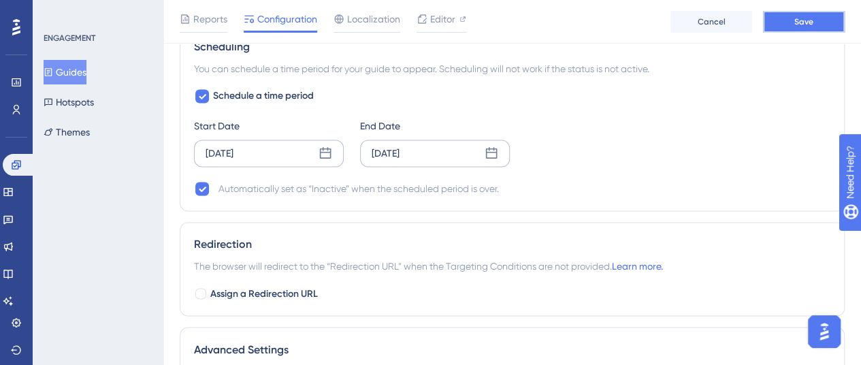
click at [802, 22] on span "Save" at bounding box center [803, 21] width 19 height 11
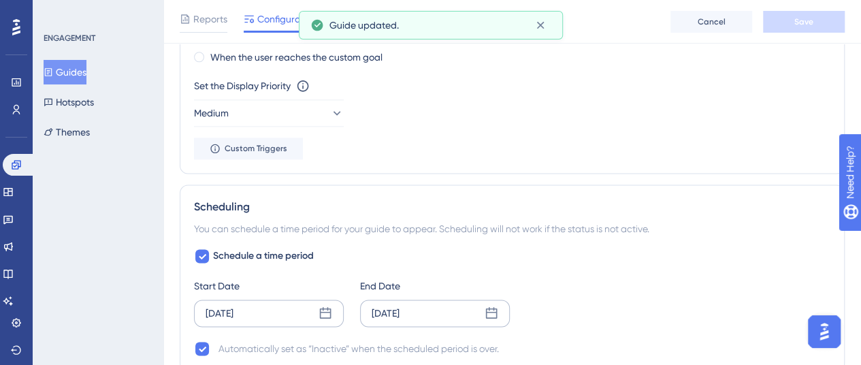
scroll to position [884, 0]
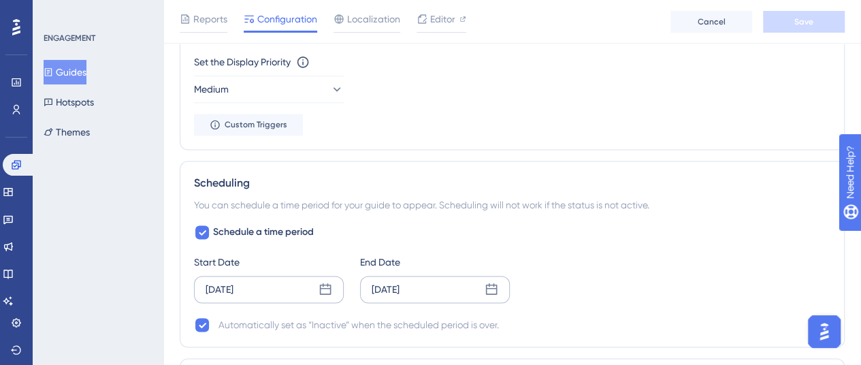
click at [322, 288] on icon at bounding box center [325, 289] width 14 height 14
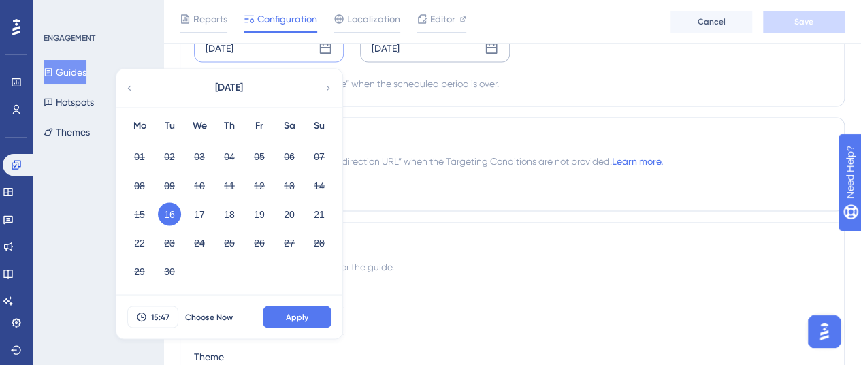
scroll to position [1157, 0]
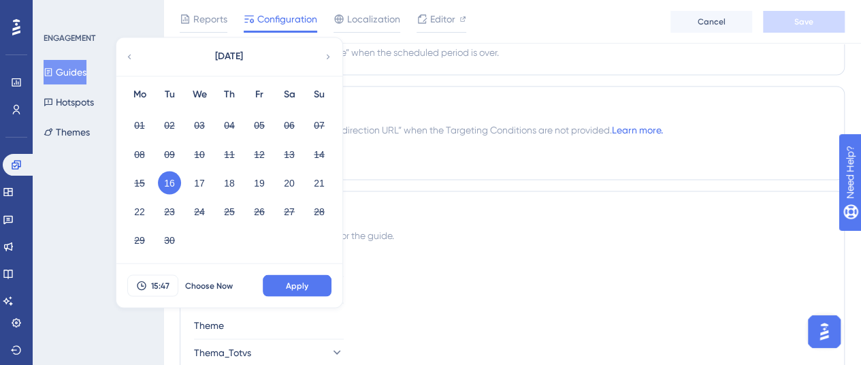
click at [632, 199] on div "Advanced Settings Choose the container and theme for the guide. Container Check…" at bounding box center [512, 285] width 665 height 189
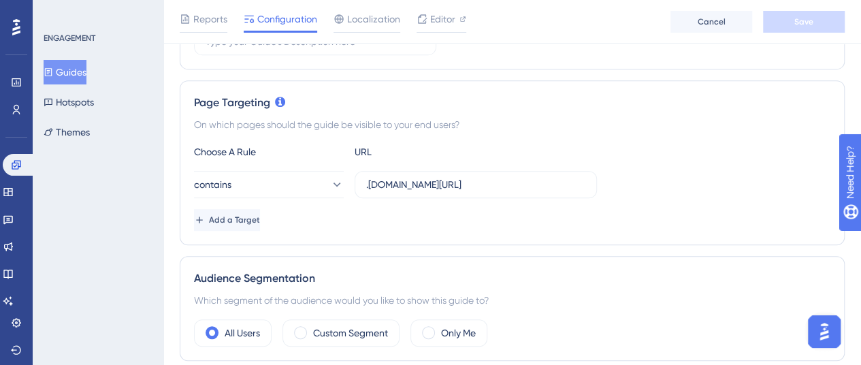
scroll to position [0, 0]
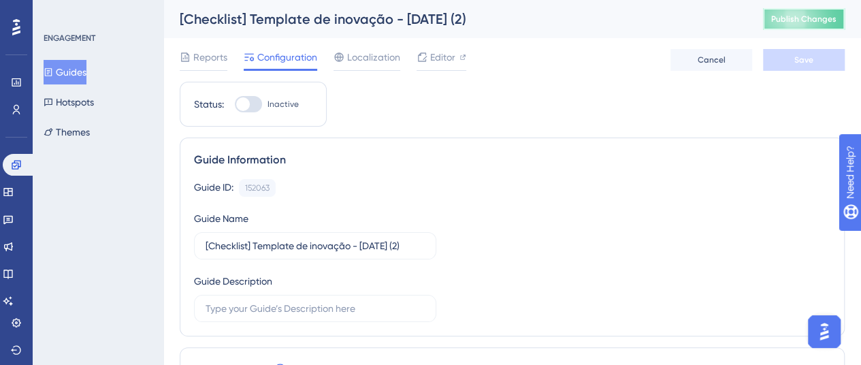
click at [774, 15] on button "Publish Changes" at bounding box center [804, 19] width 82 height 22
click at [435, 65] on div "Editor" at bounding box center [441, 60] width 50 height 22
click at [68, 73] on button "Guides" at bounding box center [65, 72] width 43 height 24
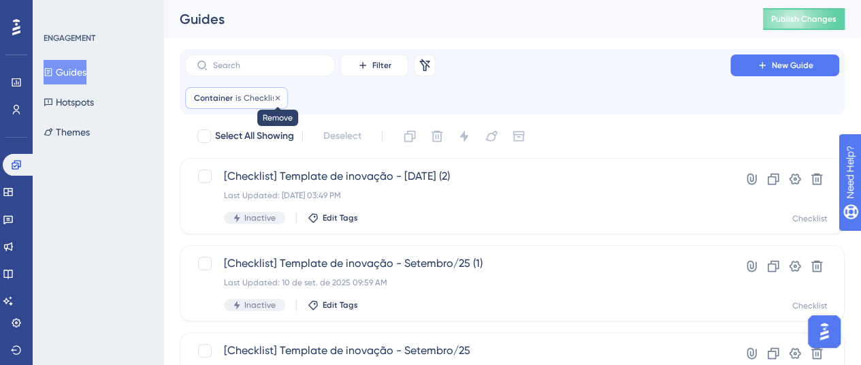
click at [274, 96] on icon at bounding box center [278, 98] width 8 height 8
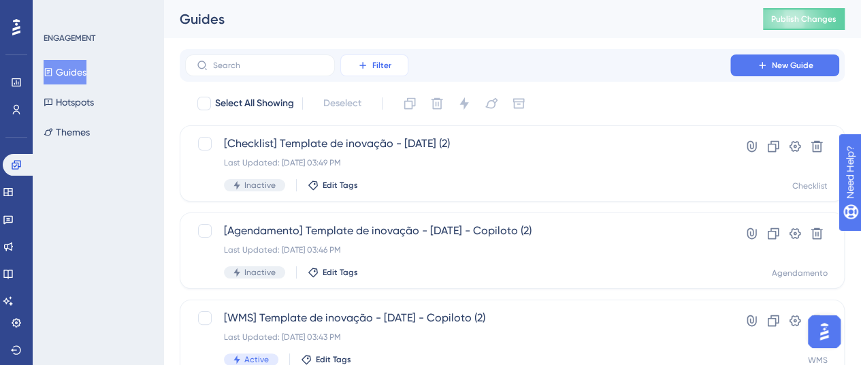
click at [393, 67] on button "Filter" at bounding box center [374, 65] width 68 height 22
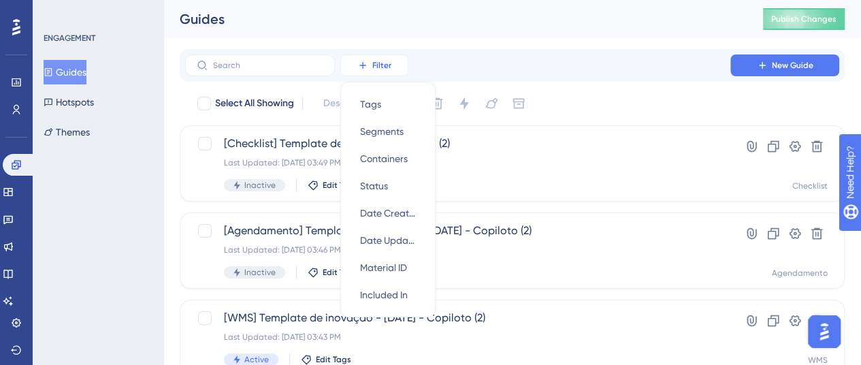
scroll to position [16, 0]
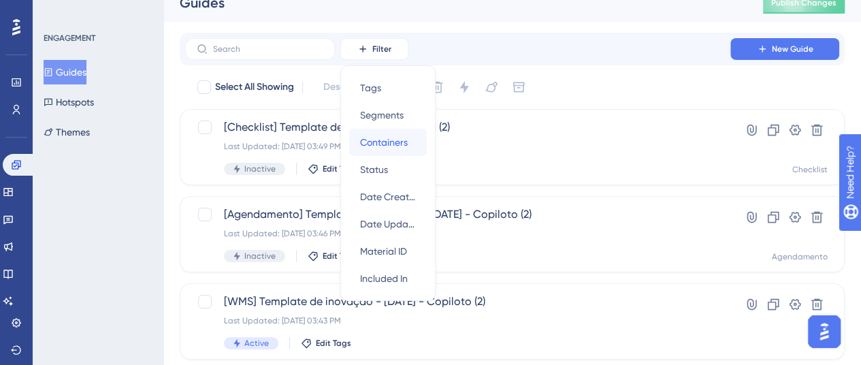
click at [403, 144] on span "Containers" at bounding box center [384, 142] width 48 height 16
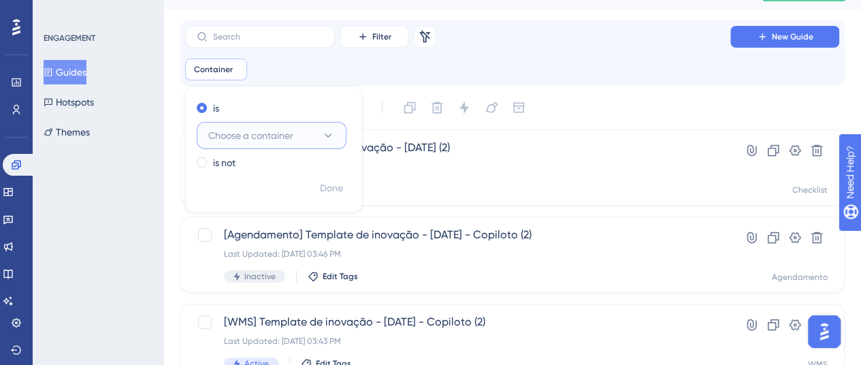
click at [307, 137] on button "Choose a container" at bounding box center [272, 135] width 150 height 27
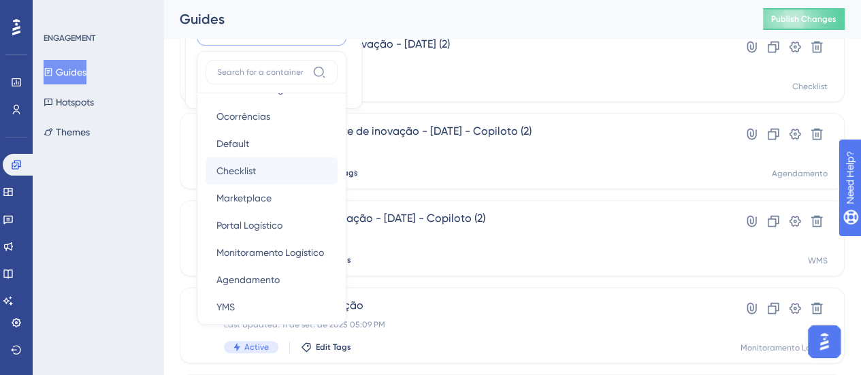
scroll to position [136, 0]
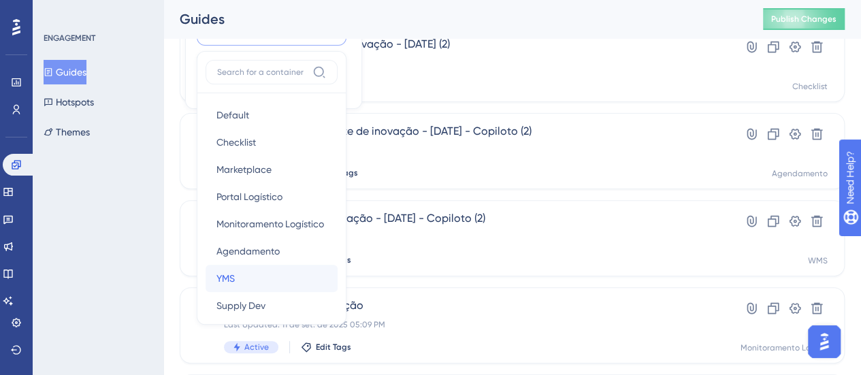
click at [249, 276] on div "YMS YMS" at bounding box center [271, 278] width 110 height 27
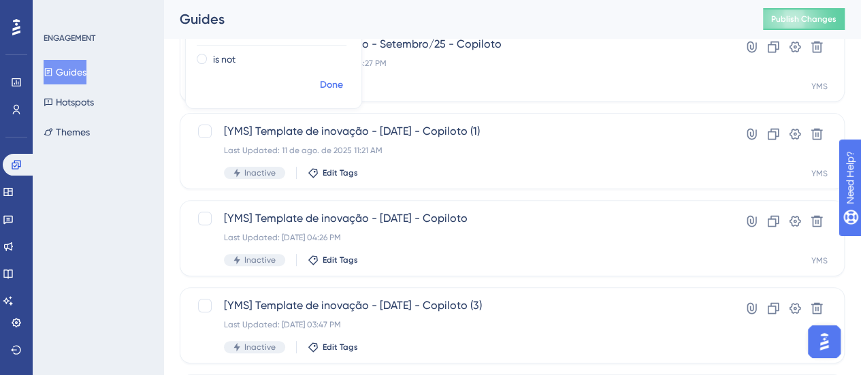
click at [338, 78] on span "Done" at bounding box center [331, 85] width 23 height 16
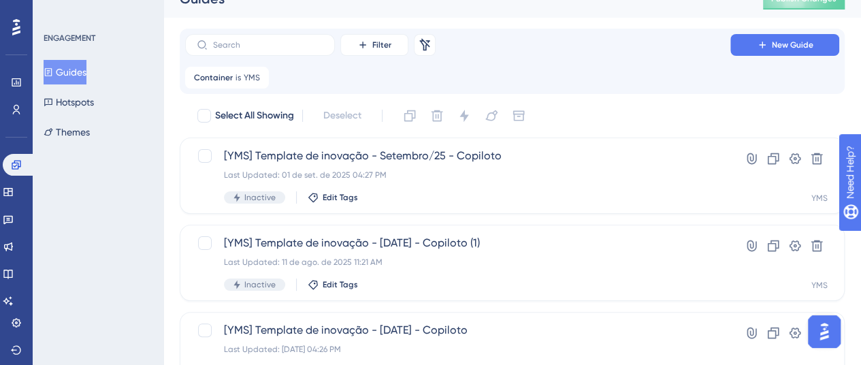
scroll to position [0, 0]
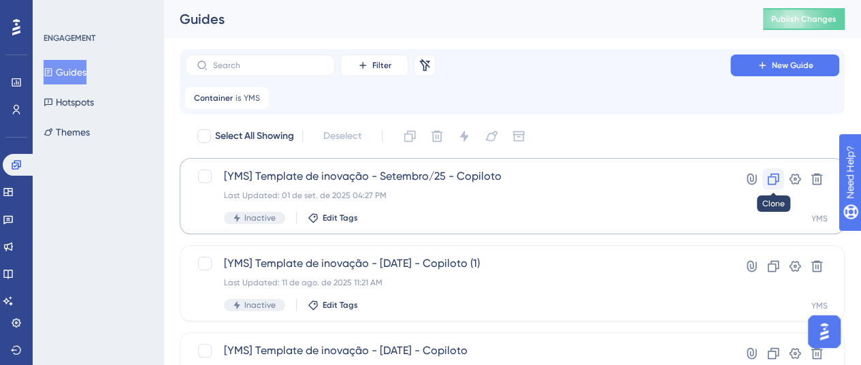
click at [777, 180] on icon at bounding box center [773, 179] width 12 height 12
click at [267, 173] on span "Copy - [YMS] Template de inovação - Setembro/25 - Copiloto" at bounding box center [457, 176] width 467 height 16
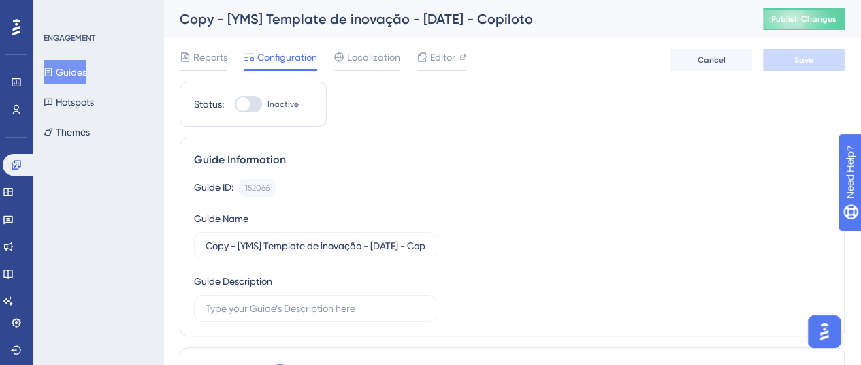
click at [231, 21] on div "Copy - [YMS] Template de inovação - Setembro/25 - Copiloto" at bounding box center [454, 19] width 549 height 19
drag, startPoint x: 237, startPoint y: 247, endPoint x: 190, endPoint y: 245, distance: 47.0
click at [190, 245] on div "Guide Information Guide ID: 152066 Copy Guide Name Copy - [YMS] Template de ino…" at bounding box center [512, 236] width 665 height 199
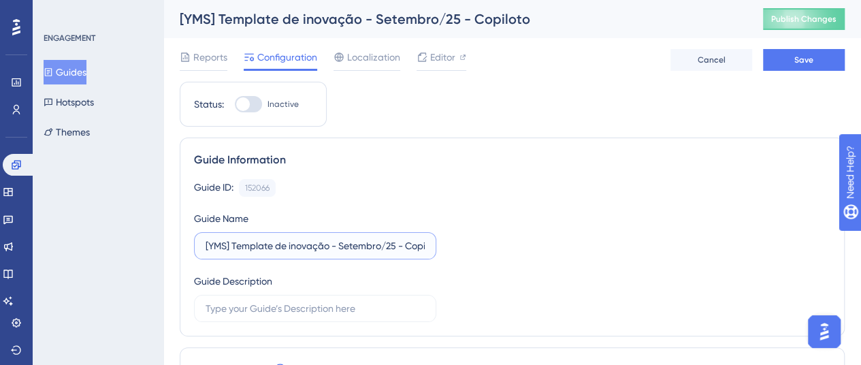
scroll to position [0, 20]
drag, startPoint x: 389, startPoint y: 246, endPoint x: 448, endPoint y: 244, distance: 58.5
click at [449, 244] on div "Guide ID: 152066 Copy Guide Name [YMS] Template de inovação - Setembro/25 - Cop…" at bounding box center [512, 250] width 636 height 143
click at [424, 244] on input "[YMS] Template de inovação - Setembro/25 - Copiloto" at bounding box center [314, 245] width 219 height 15
click at [426, 244] on label "[YMS] Template de inovação - Setembro/25 - Copiloto" at bounding box center [315, 245] width 242 height 27
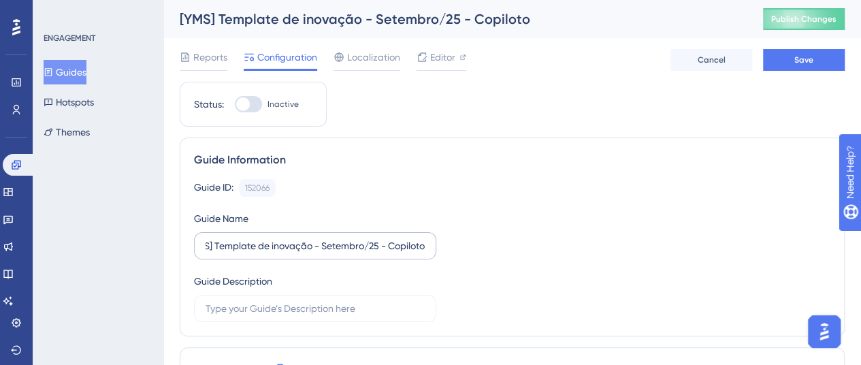
click at [425, 244] on input "[YMS] Template de inovação - Setembro/25 - Copiloto" at bounding box center [314, 245] width 219 height 15
click at [412, 248] on input "[YMS] Template de inovação - Setembro/25 - Copiloto" at bounding box center [314, 245] width 219 height 15
click at [386, 248] on input "[YMS] Template de inovação - Setembro/25 - Copiloto" at bounding box center [314, 245] width 219 height 15
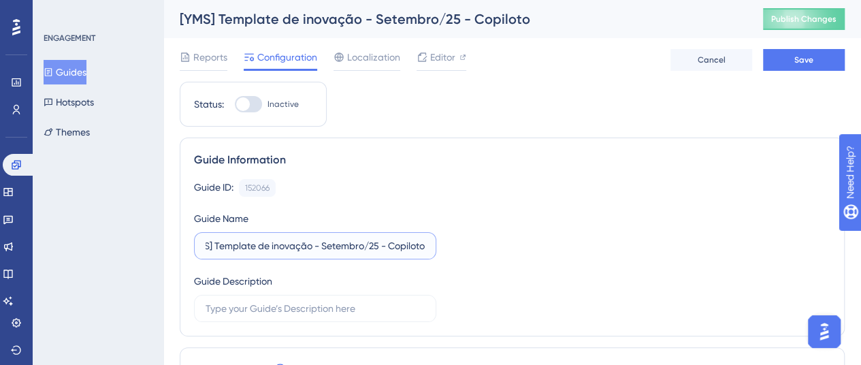
drag, startPoint x: 380, startPoint y: 244, endPoint x: 431, endPoint y: 242, distance: 51.7
click at [431, 242] on label "[YMS] Template de inovação - Setembro/25 - Copiloto" at bounding box center [315, 245] width 242 height 27
click at [425, 242] on label "[YMS] Template de inovação - Setembro/25 - Copiloto" at bounding box center [315, 245] width 242 height 27
click at [425, 242] on input "[YMS] Template de inovação - Setembro/25 - Copiloto" at bounding box center [314, 245] width 219 height 15
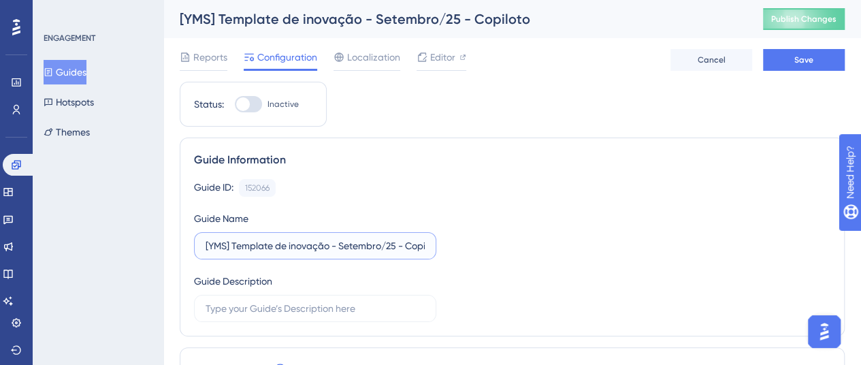
click at [392, 251] on input "[YMS] Template de inovação - Setembro/25 - Copiloto" at bounding box center [314, 245] width 219 height 15
click at [420, 243] on input "[YMS] Template de inovação - Setembro/25 - Copiloto" at bounding box center [314, 245] width 219 height 15
type input "[YMS] Template de inovação - Setembro/25 - Copiloto (1)"
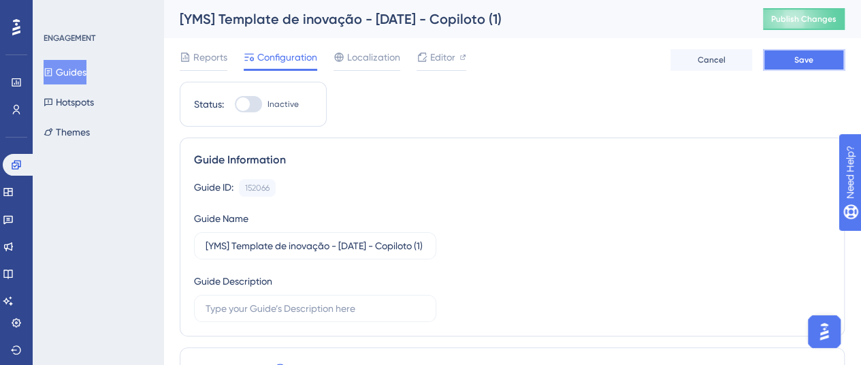
scroll to position [0, 0]
click at [770, 59] on button "Save" at bounding box center [804, 60] width 82 height 22
click at [423, 61] on icon at bounding box center [422, 56] width 9 height 9
click at [261, 99] on div at bounding box center [248, 104] width 27 height 16
click at [235, 104] on input "Inactive" at bounding box center [234, 104] width 1 height 1
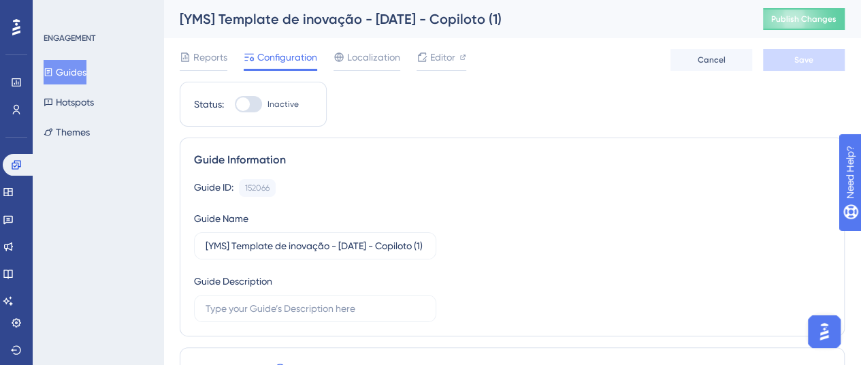
checkbox input "true"
click at [818, 56] on button "Save" at bounding box center [804, 60] width 82 height 22
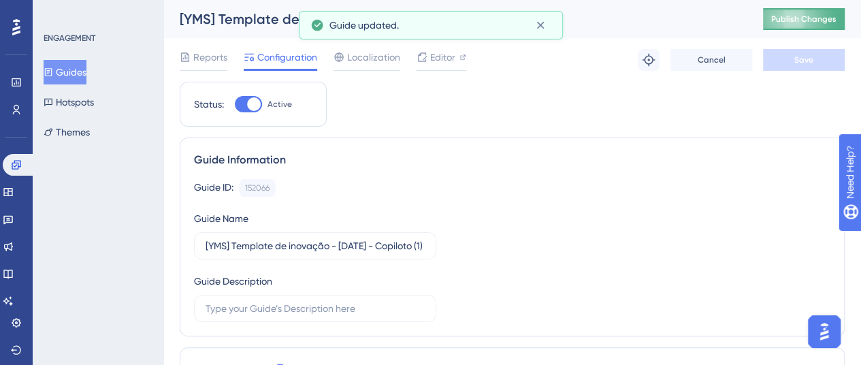
click at [836, 18] on span "Publish Changes" at bounding box center [803, 19] width 65 height 11
click at [86, 67] on button "Guides" at bounding box center [65, 72] width 43 height 24
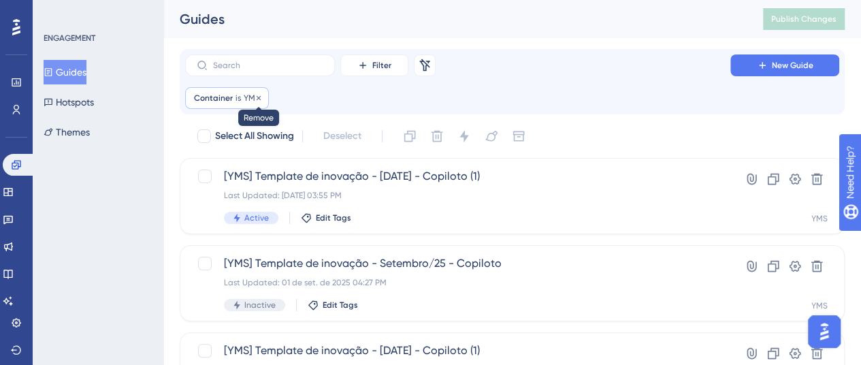
click at [259, 97] on icon at bounding box center [258, 98] width 8 height 8
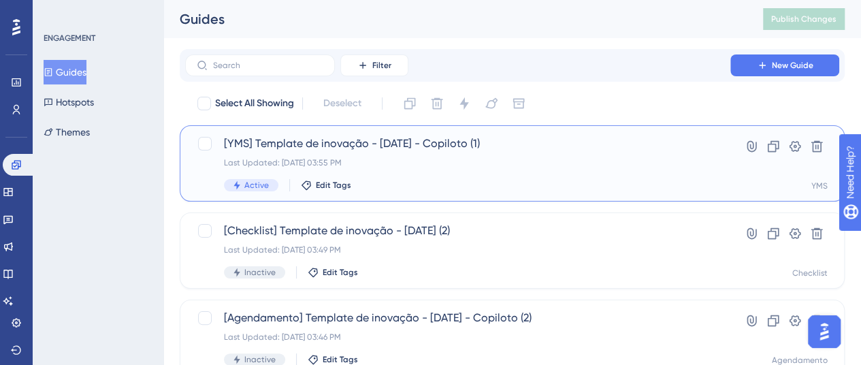
click at [367, 155] on div "[YMS] Template de inovação - Setembro/25 - Copiloto (1) Last Updated: 16 de set…" at bounding box center [457, 163] width 467 height 56
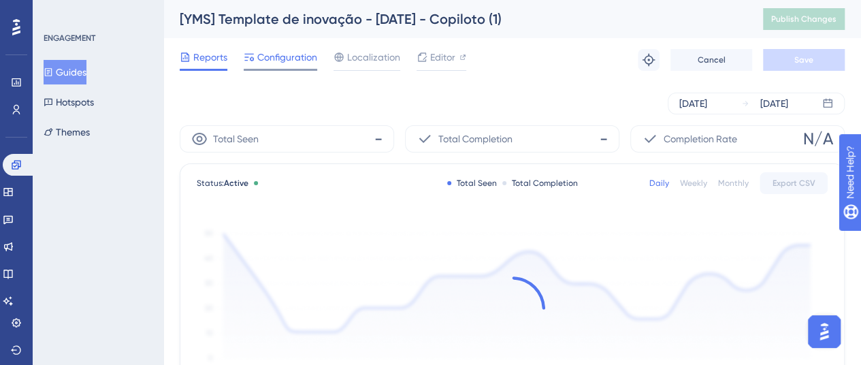
click at [301, 59] on span "Configuration" at bounding box center [287, 57] width 60 height 16
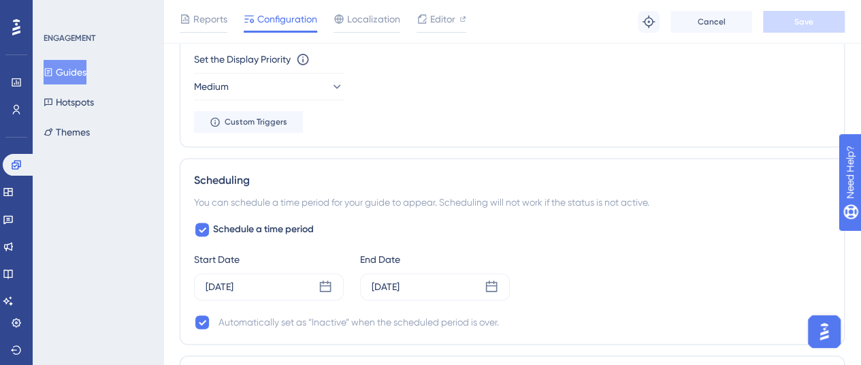
scroll to position [953, 0]
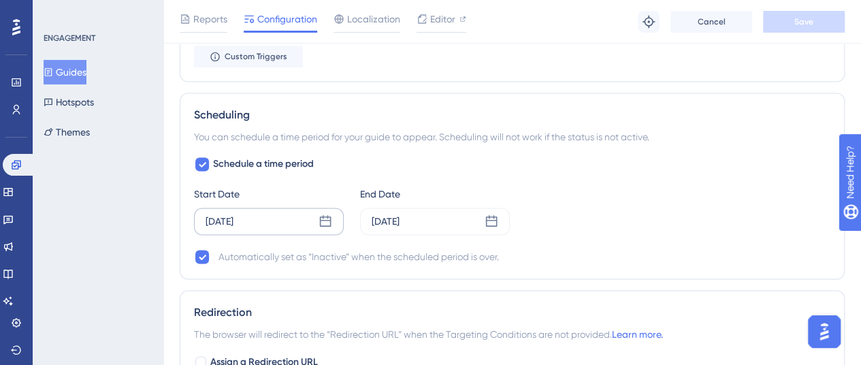
click at [323, 220] on icon at bounding box center [325, 221] width 14 height 14
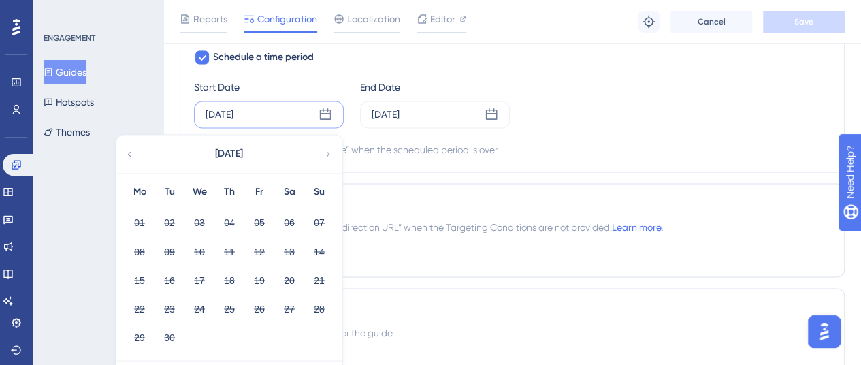
scroll to position [1157, 0]
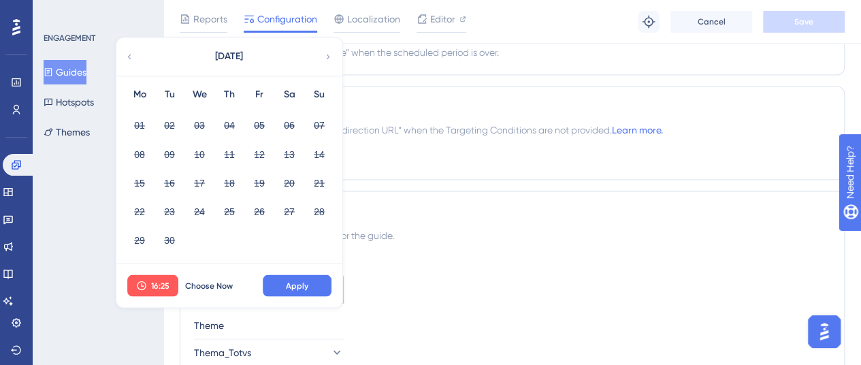
click at [225, 280] on span "Choose Now" at bounding box center [209, 285] width 48 height 11
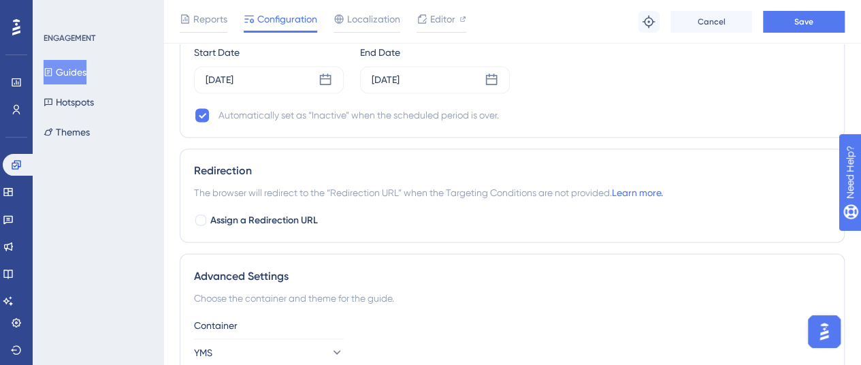
scroll to position [1021, 0]
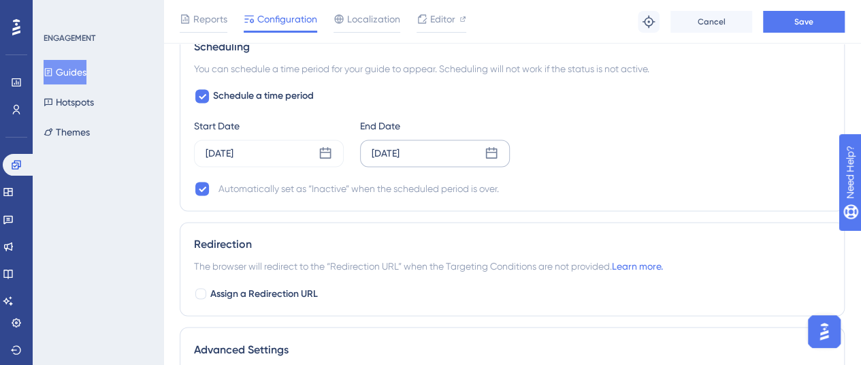
click at [490, 153] on icon at bounding box center [491, 153] width 14 height 14
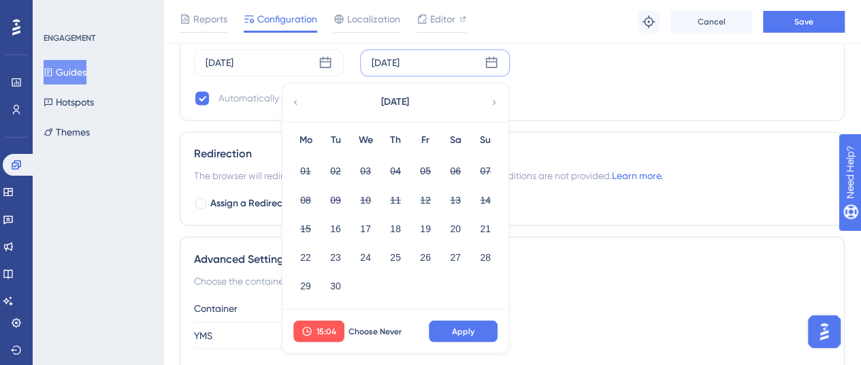
scroll to position [1157, 0]
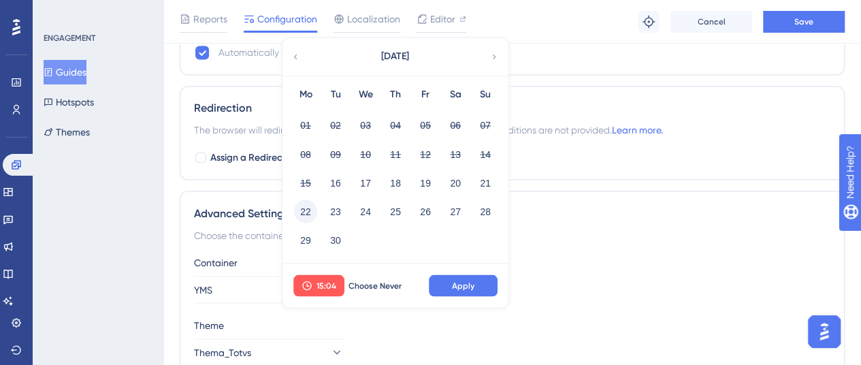
click at [313, 206] on button "22" at bounding box center [305, 210] width 23 height 23
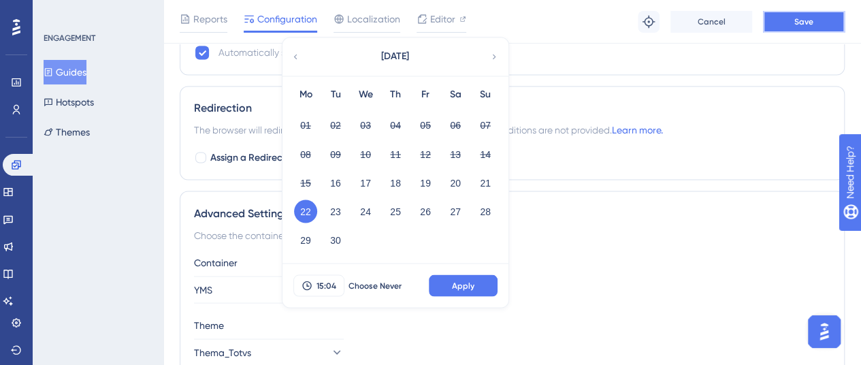
click at [810, 16] on span "Save" at bounding box center [803, 21] width 19 height 11
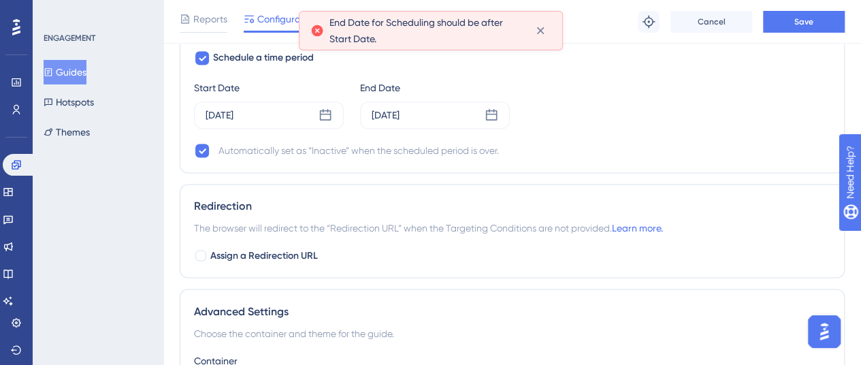
scroll to position [953, 0]
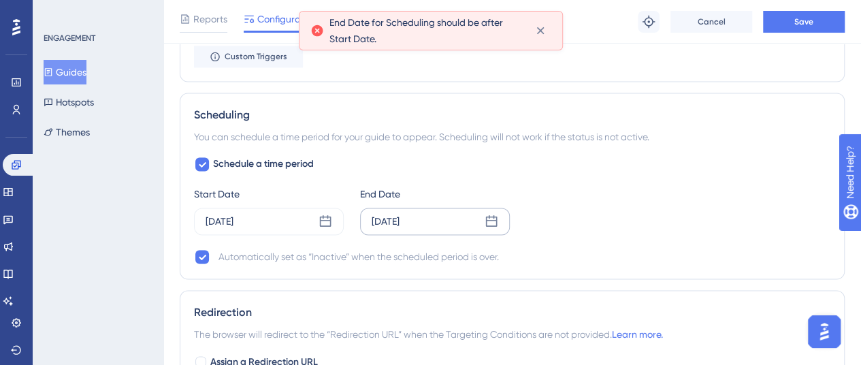
click at [490, 216] on icon at bounding box center [492, 221] width 12 height 12
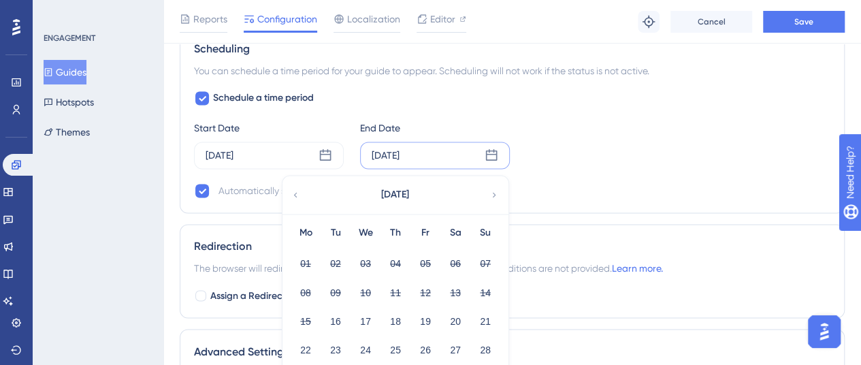
scroll to position [1157, 0]
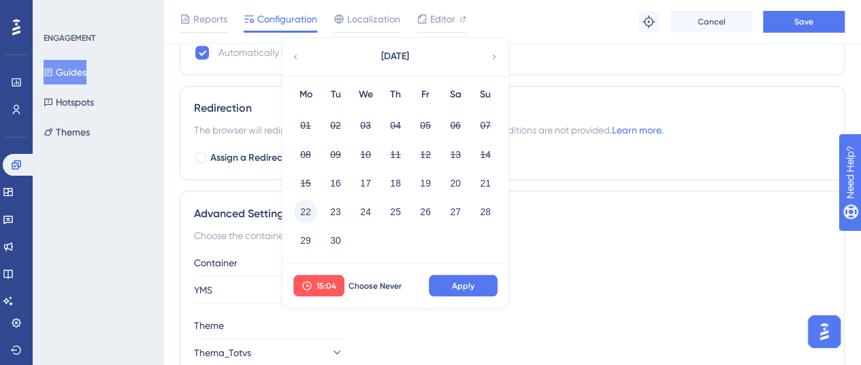
click at [311, 206] on button "22" at bounding box center [305, 210] width 23 height 23
click at [490, 280] on button "Apply" at bounding box center [463, 285] width 69 height 22
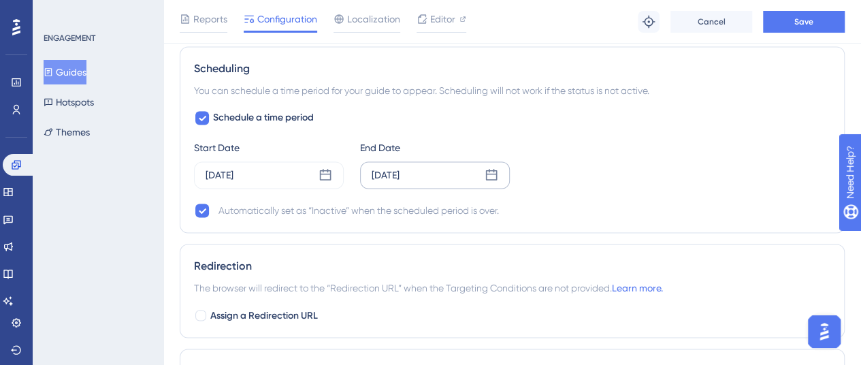
scroll to position [884, 0]
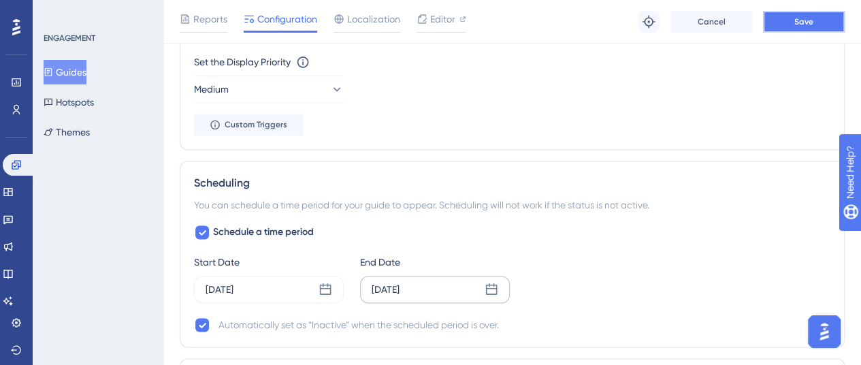
click at [775, 12] on button "Save" at bounding box center [804, 22] width 82 height 22
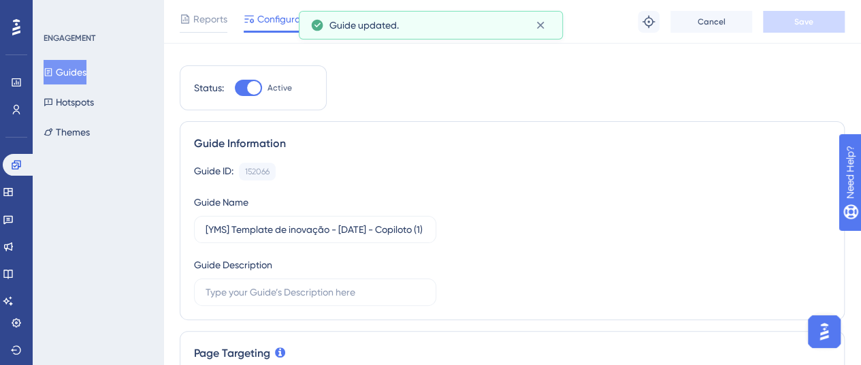
scroll to position [0, 0]
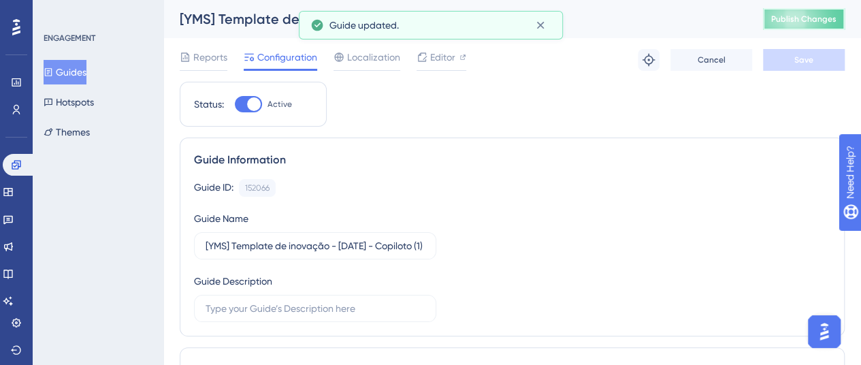
click at [788, 17] on span "Publish Changes" at bounding box center [803, 19] width 65 height 11
click at [78, 76] on button "Guides" at bounding box center [65, 72] width 43 height 24
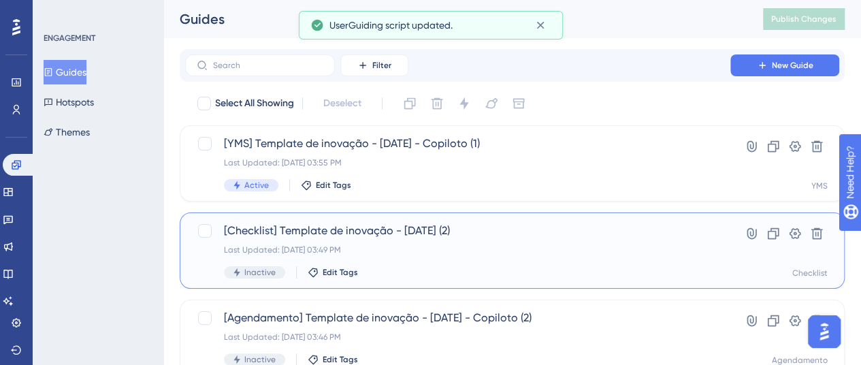
click at [417, 237] on span "[Checklist] Template de inovação - Setembro/25 (2)" at bounding box center [457, 230] width 467 height 16
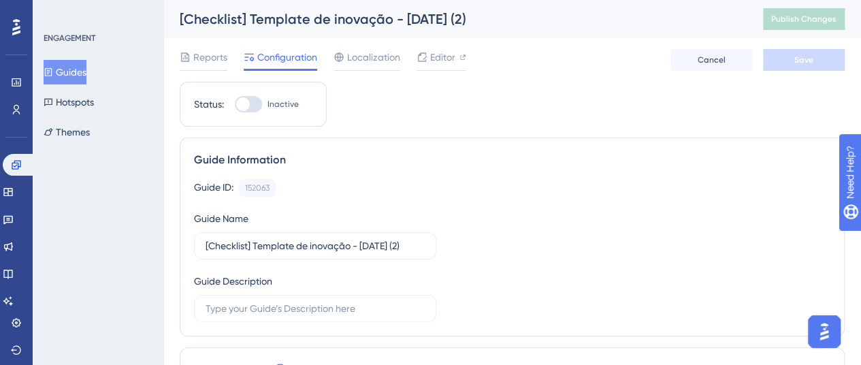
click at [246, 103] on div at bounding box center [243, 104] width 14 height 14
click at [235, 104] on input "Inactive" at bounding box center [234, 104] width 1 height 1
checkbox input "true"
click at [793, 50] on button "Save" at bounding box center [804, 60] width 82 height 22
click at [821, 14] on span "Publish Changes" at bounding box center [803, 19] width 65 height 11
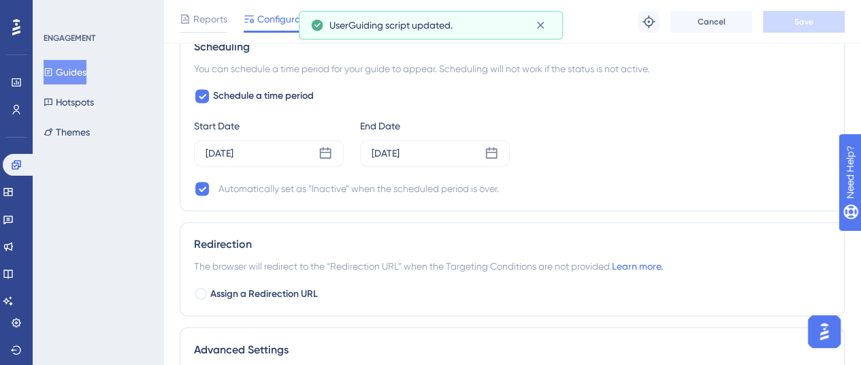
scroll to position [1021, 0]
click at [84, 72] on button "Guides" at bounding box center [65, 72] width 43 height 24
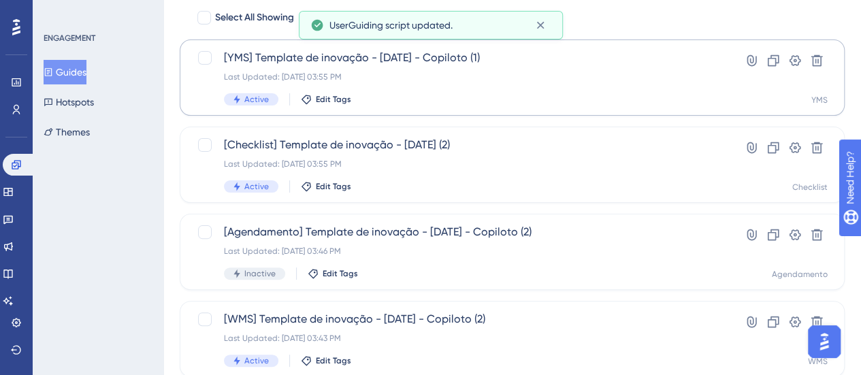
scroll to position [136, 0]
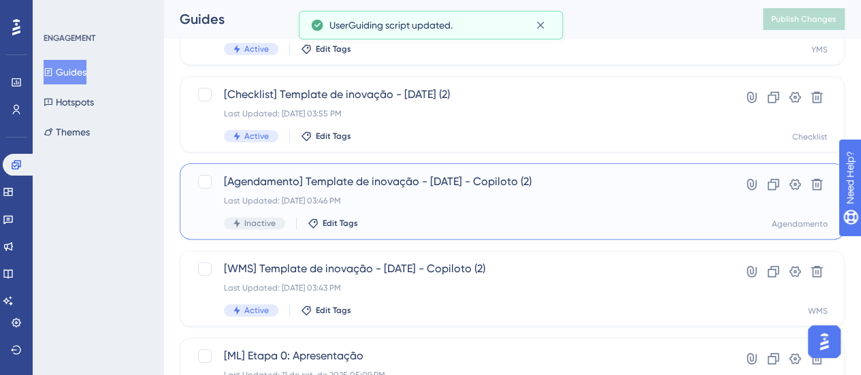
click at [429, 191] on div "[Agendamento] Template de inovação - Setembro/25 - Copiloto (2) Last Updated: 1…" at bounding box center [457, 201] width 467 height 56
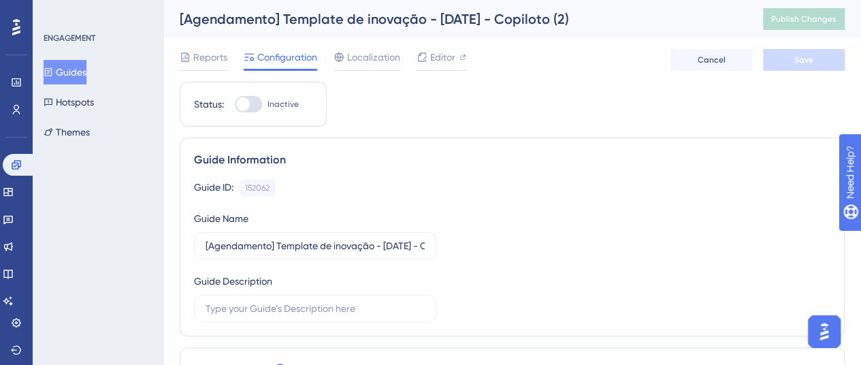
click at [279, 103] on span "Inactive" at bounding box center [282, 104] width 31 height 11
click at [235, 104] on input "Inactive" at bounding box center [234, 104] width 1 height 1
checkbox input "true"
click at [814, 52] on button "Save" at bounding box center [804, 60] width 82 height 22
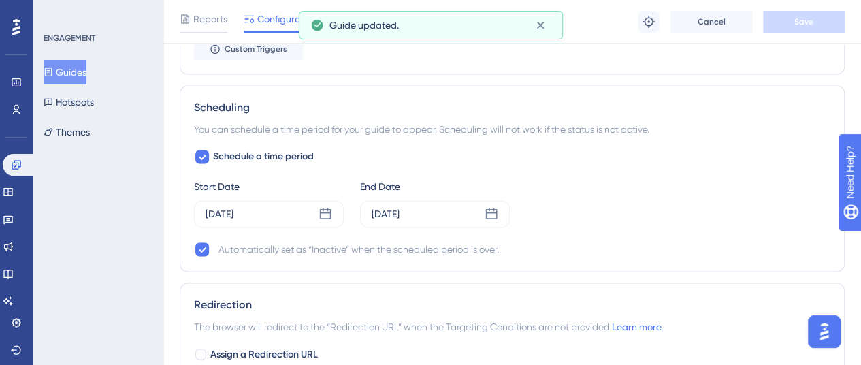
scroll to position [1021, 0]
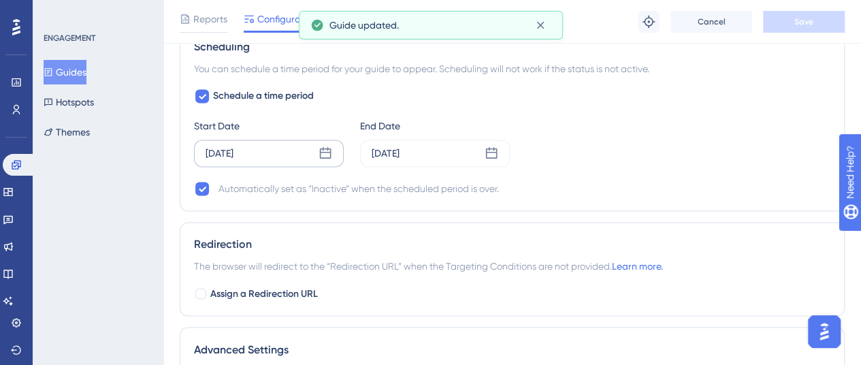
click at [320, 147] on icon at bounding box center [326, 153] width 12 height 12
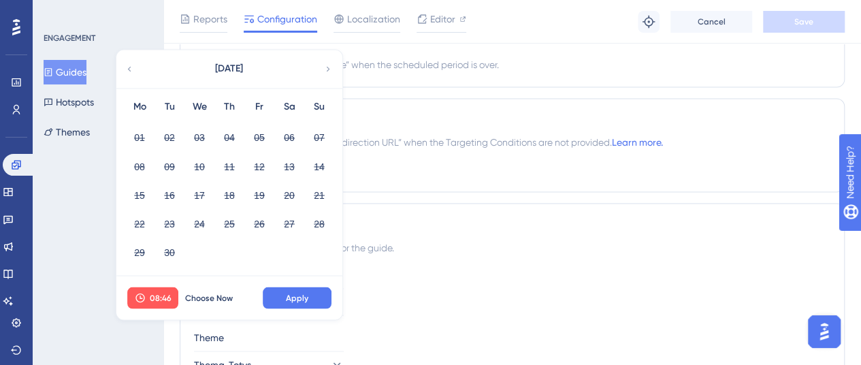
scroll to position [1221, 0]
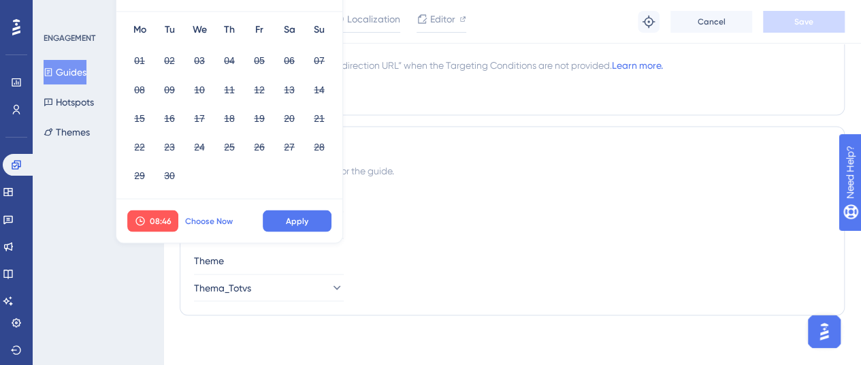
click at [207, 225] on button "Choose Now" at bounding box center [208, 221] width 61 height 22
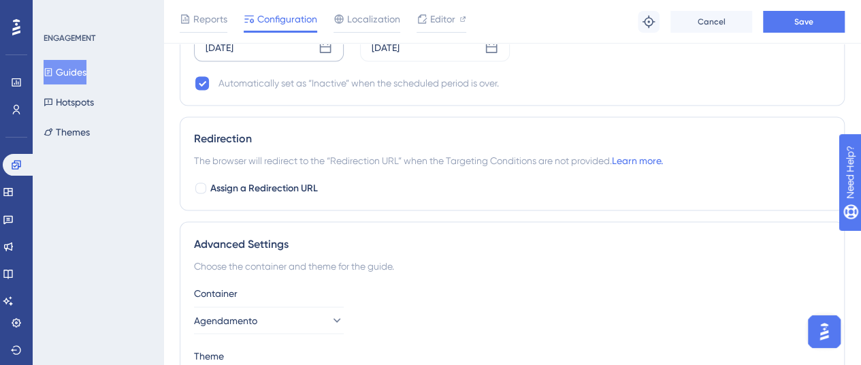
scroll to position [1085, 0]
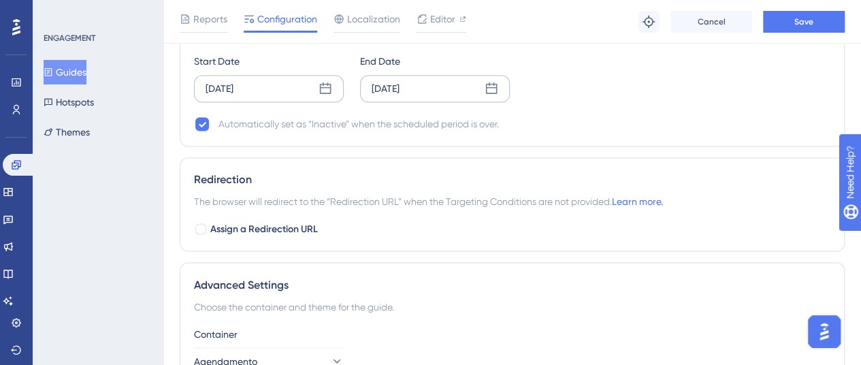
click at [492, 96] on div "Sep 15 2025" at bounding box center [435, 88] width 150 height 27
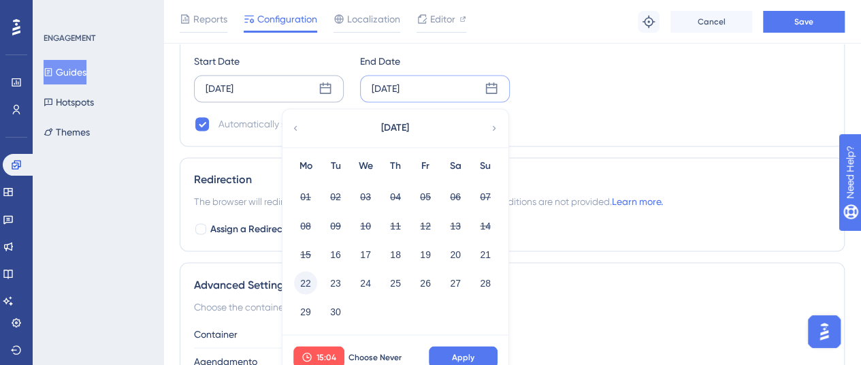
click at [308, 276] on button "22" at bounding box center [305, 282] width 23 height 23
click at [450, 354] on button "Apply" at bounding box center [463, 357] width 69 height 22
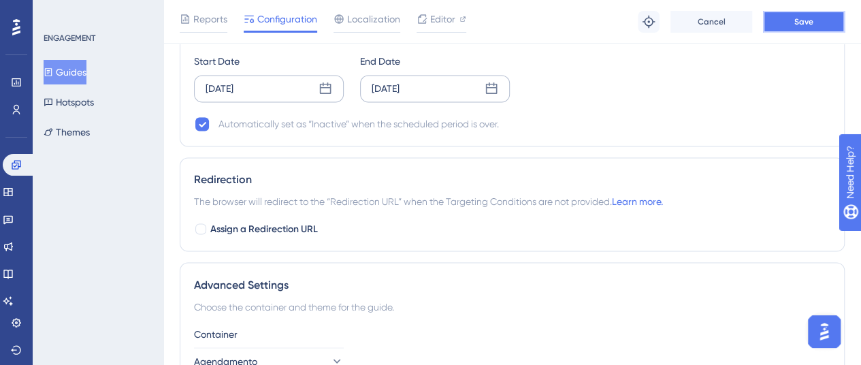
click at [814, 17] on button "Save" at bounding box center [804, 22] width 82 height 22
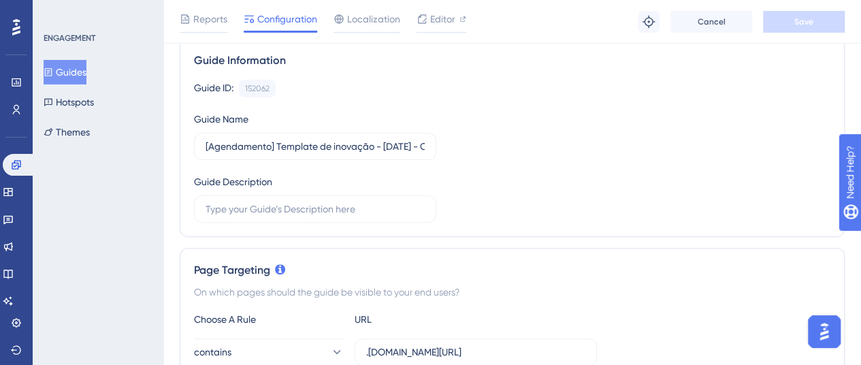
scroll to position [0, 0]
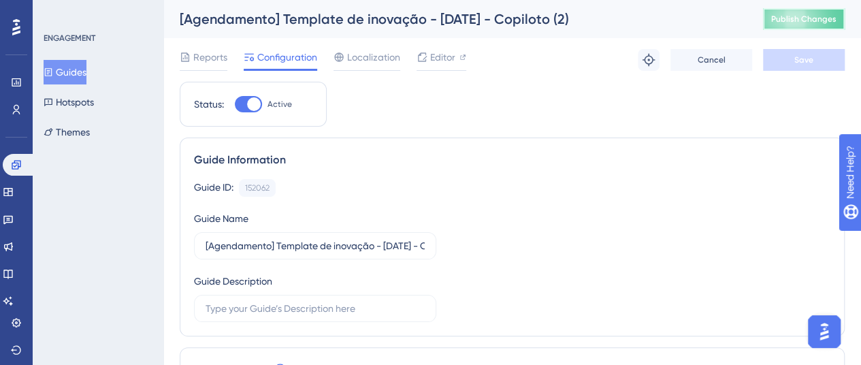
click at [801, 12] on button "Publish Changes" at bounding box center [804, 19] width 82 height 22
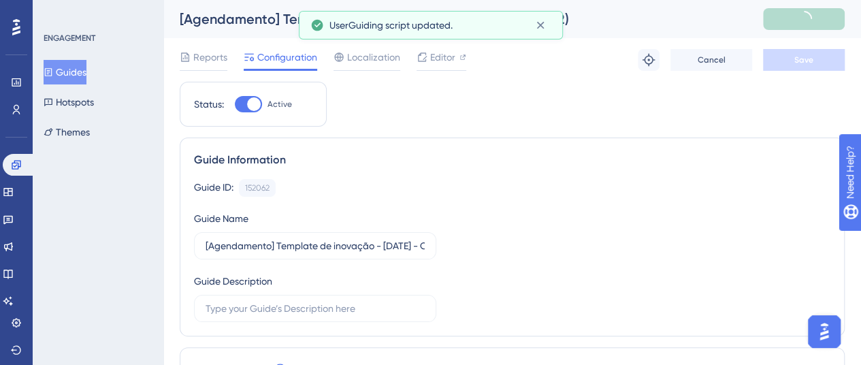
click at [85, 70] on button "Guides" at bounding box center [65, 72] width 43 height 24
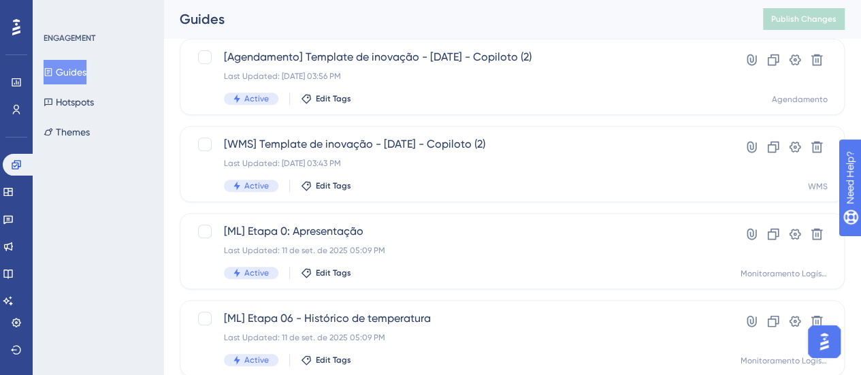
scroll to position [340, 0]
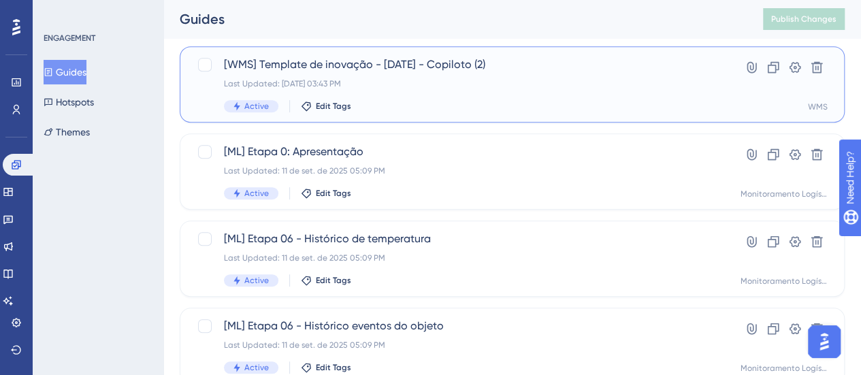
click at [475, 86] on div "Last Updated: 16 de set. de 2025 03:43 PM" at bounding box center [457, 83] width 467 height 11
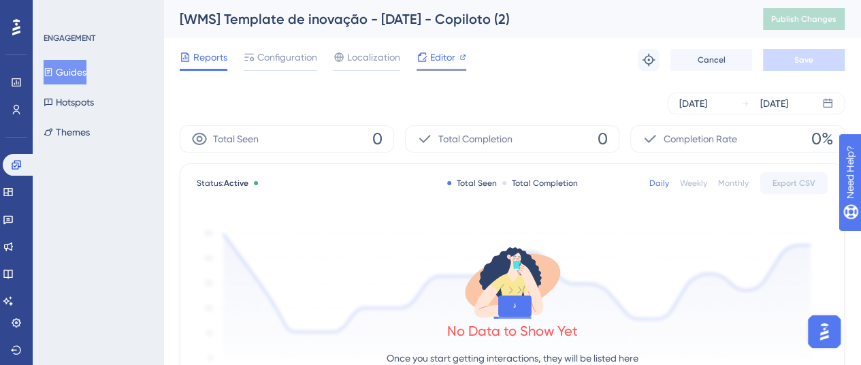
click at [432, 56] on span "Editor" at bounding box center [442, 57] width 25 height 16
click at [282, 48] on div "Reports Configuration Localization Editor Troubleshoot Cancel Save" at bounding box center [512, 60] width 665 height 44
click at [293, 68] on div "Configuration" at bounding box center [280, 60] width 73 height 22
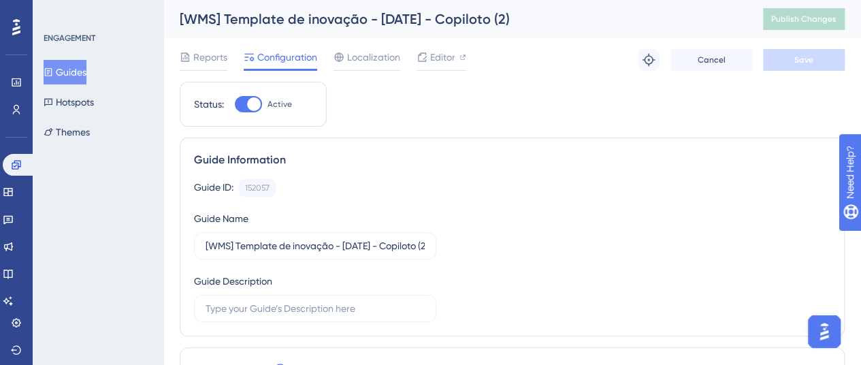
click at [72, 74] on button "Guides" at bounding box center [65, 72] width 43 height 24
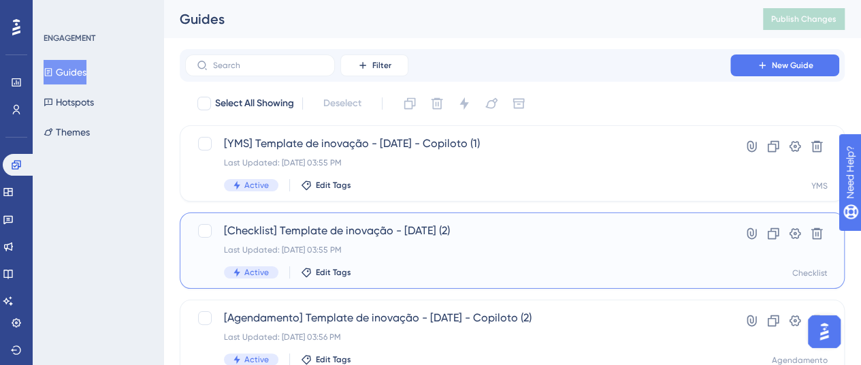
click at [432, 239] on div "[Checklist] Template de inovação - Setembro/25 (2) Last Updated: 16 de set. de …" at bounding box center [457, 250] width 467 height 56
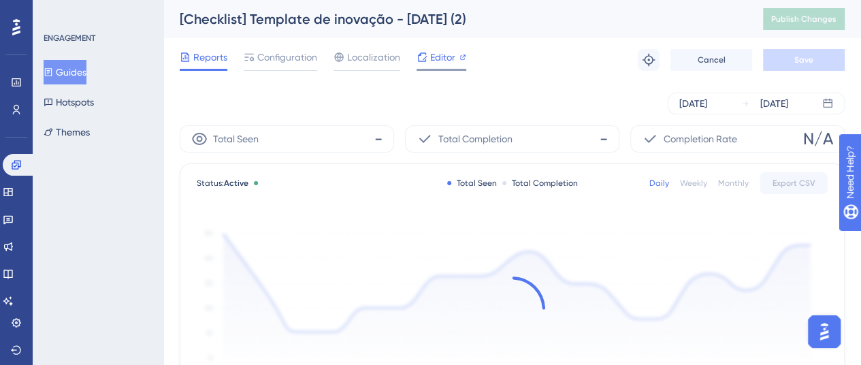
click at [431, 64] on span "Editor" at bounding box center [442, 57] width 25 height 16
